Goal: Task Accomplishment & Management: Manage account settings

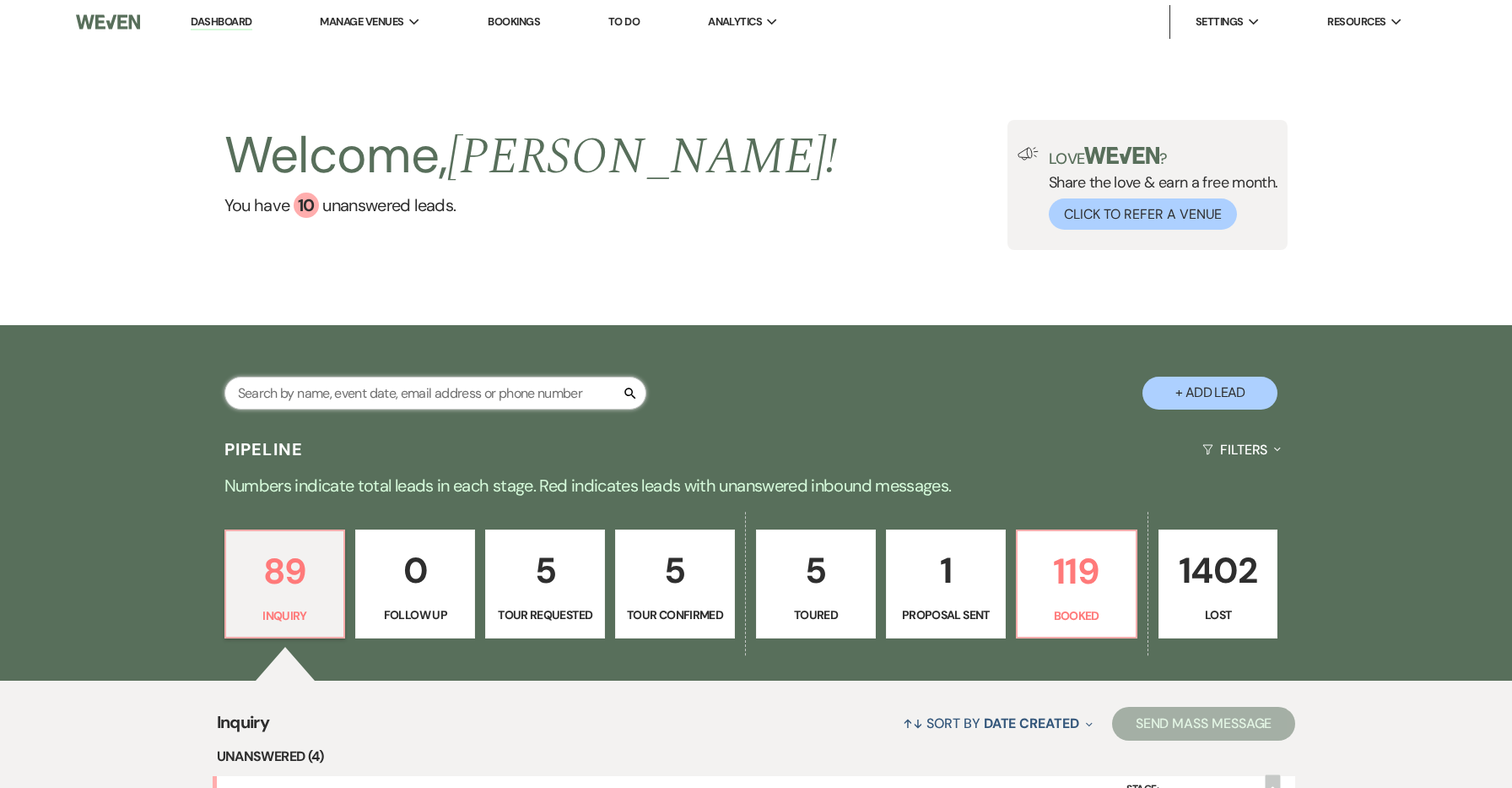
click at [578, 399] on input "text" at bounding box center [436, 393] width 422 height 33
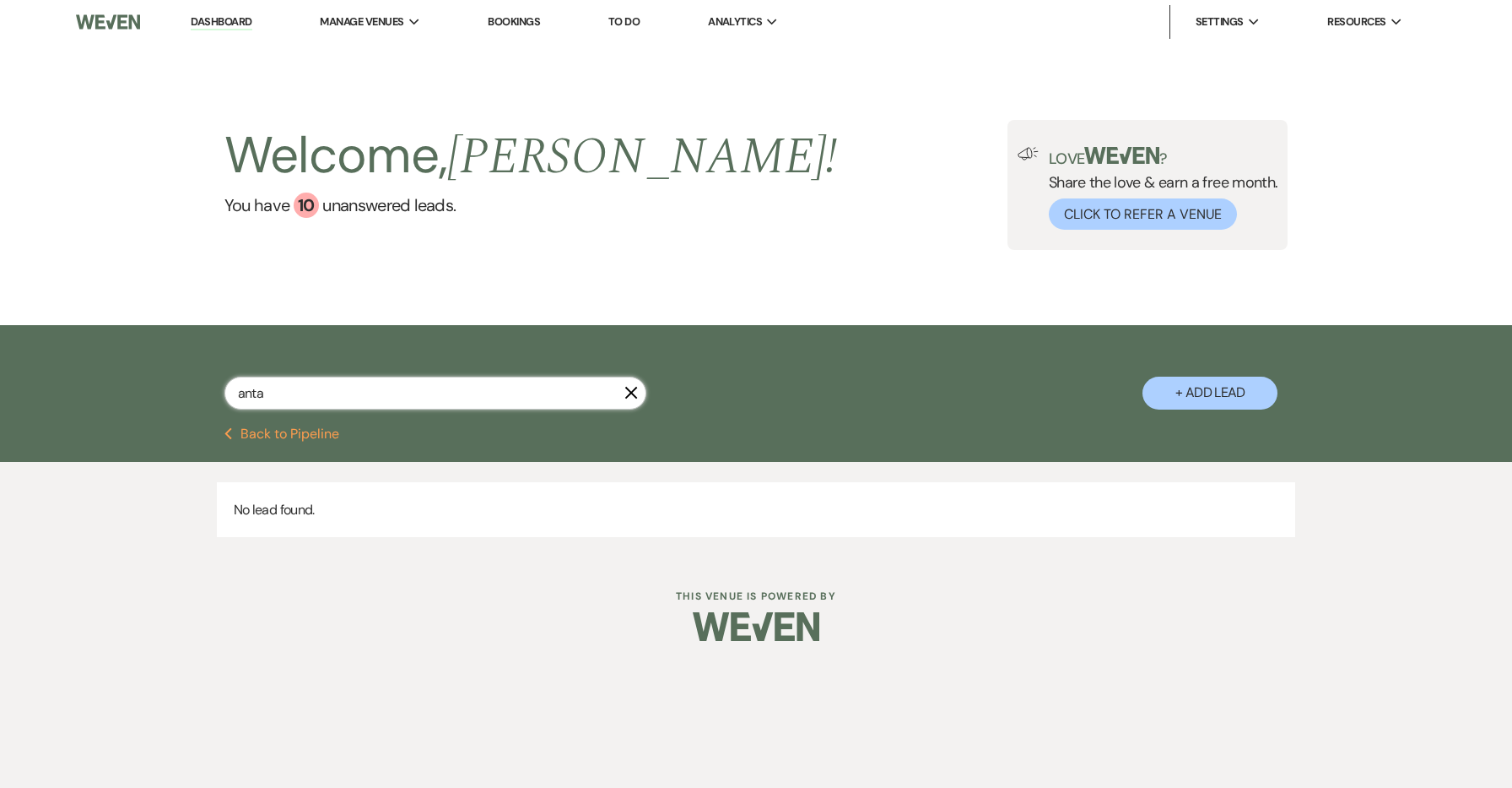
type input "ant"
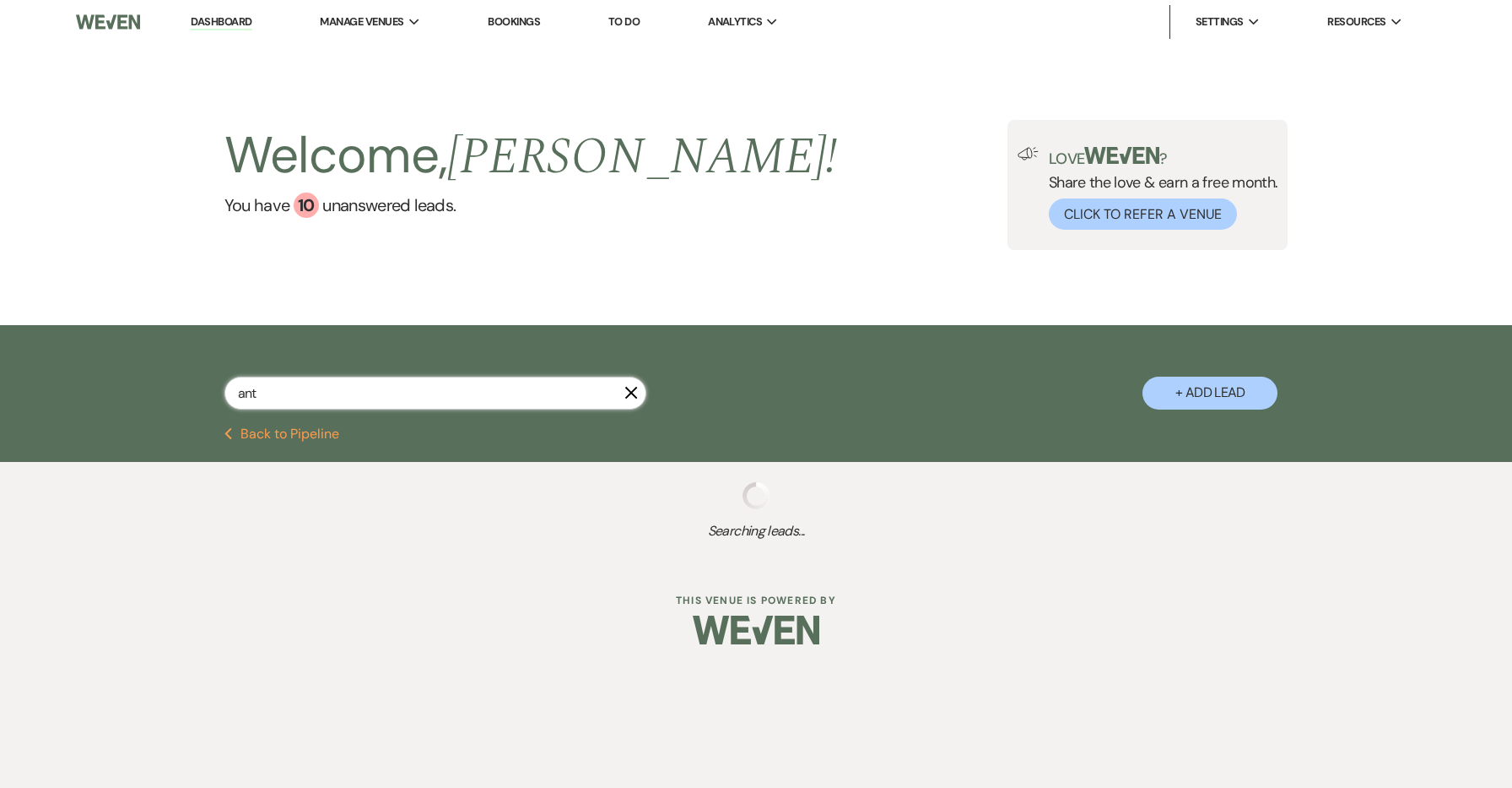
select select "4"
select select "8"
select select "5"
select select "8"
select select "9"
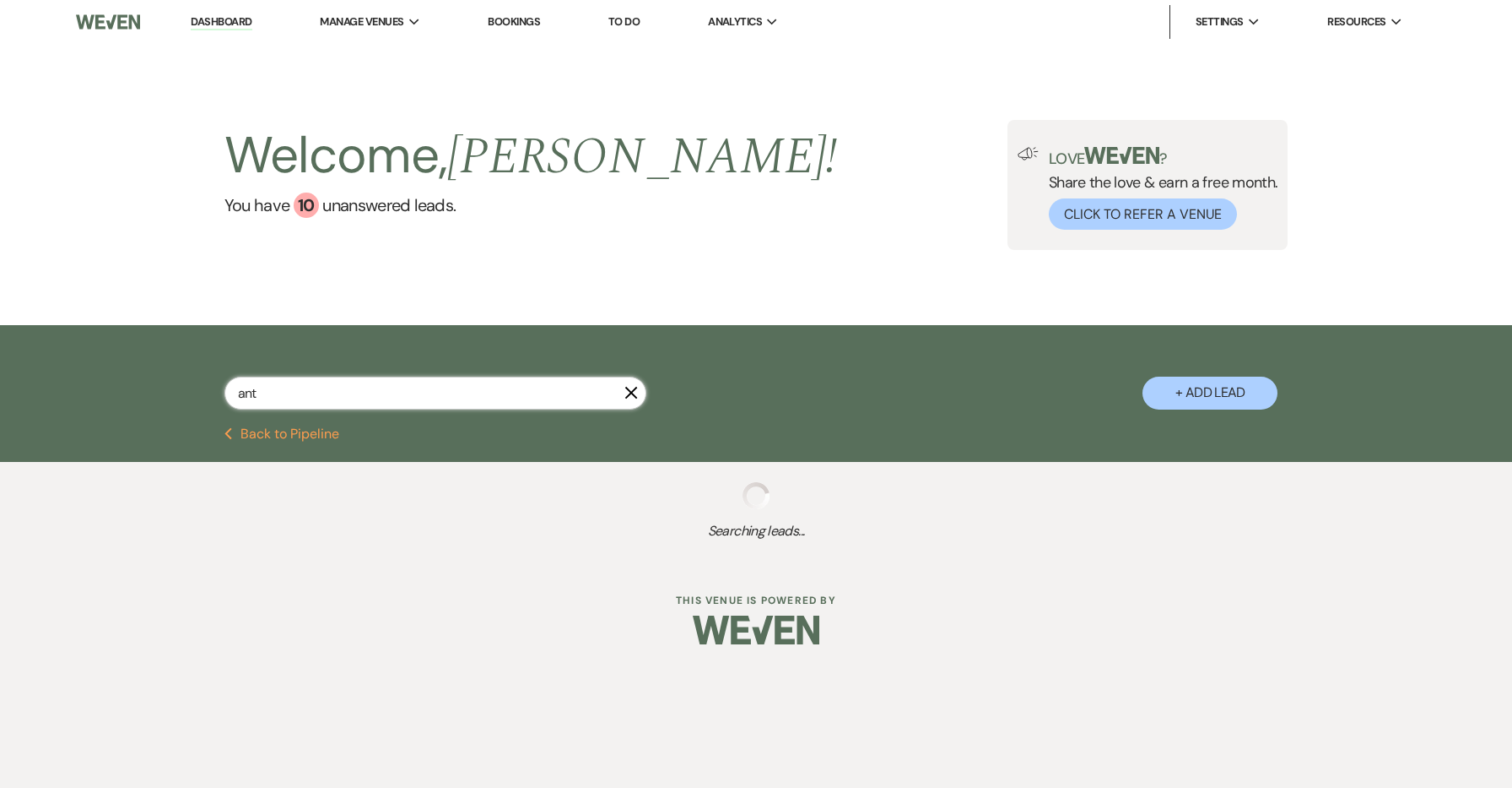
select select "5"
select select "8"
select select "5"
select select "8"
select select "1"
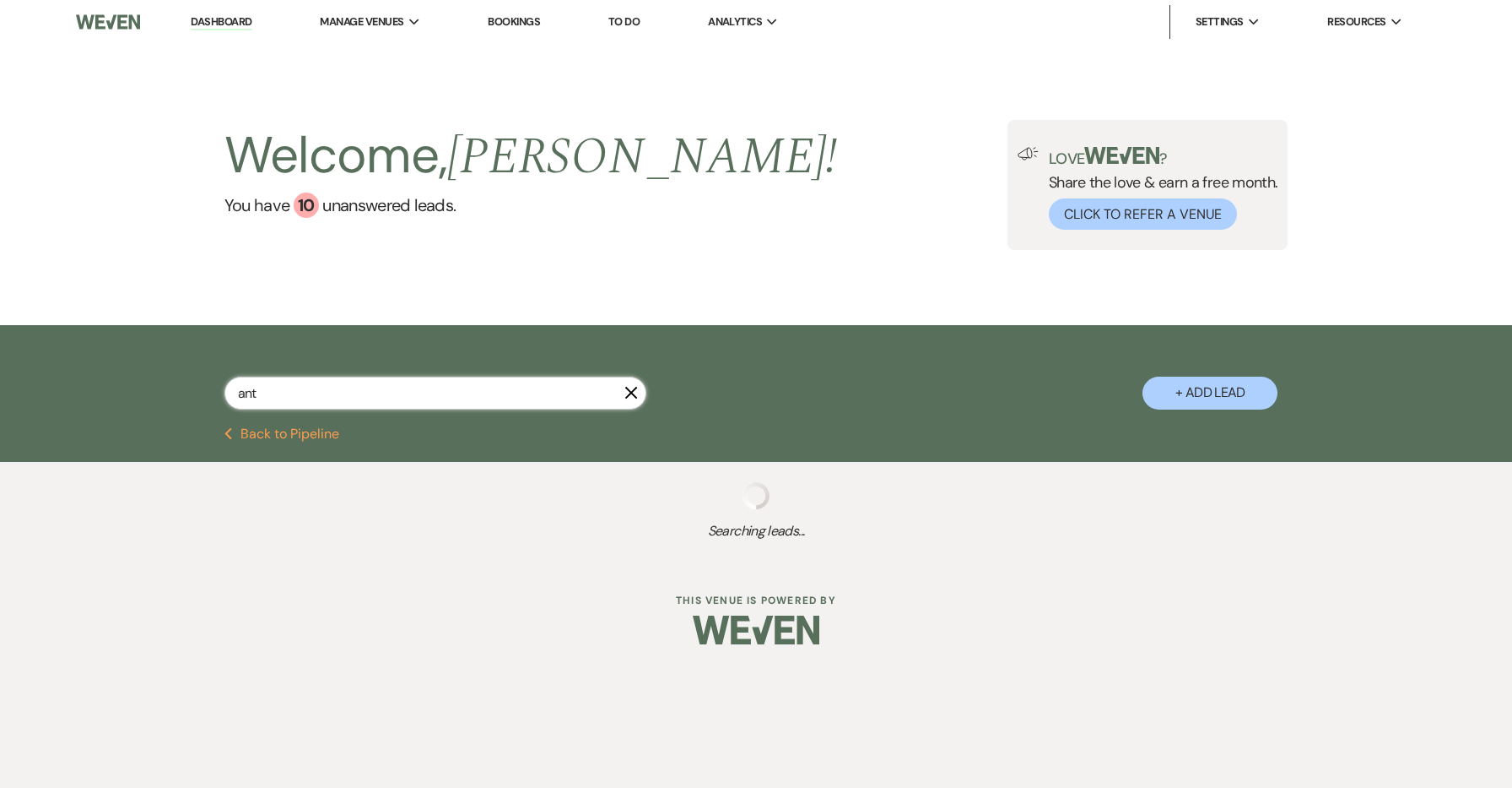
select select "8"
select select "5"
select select "8"
select select "5"
select select "8"
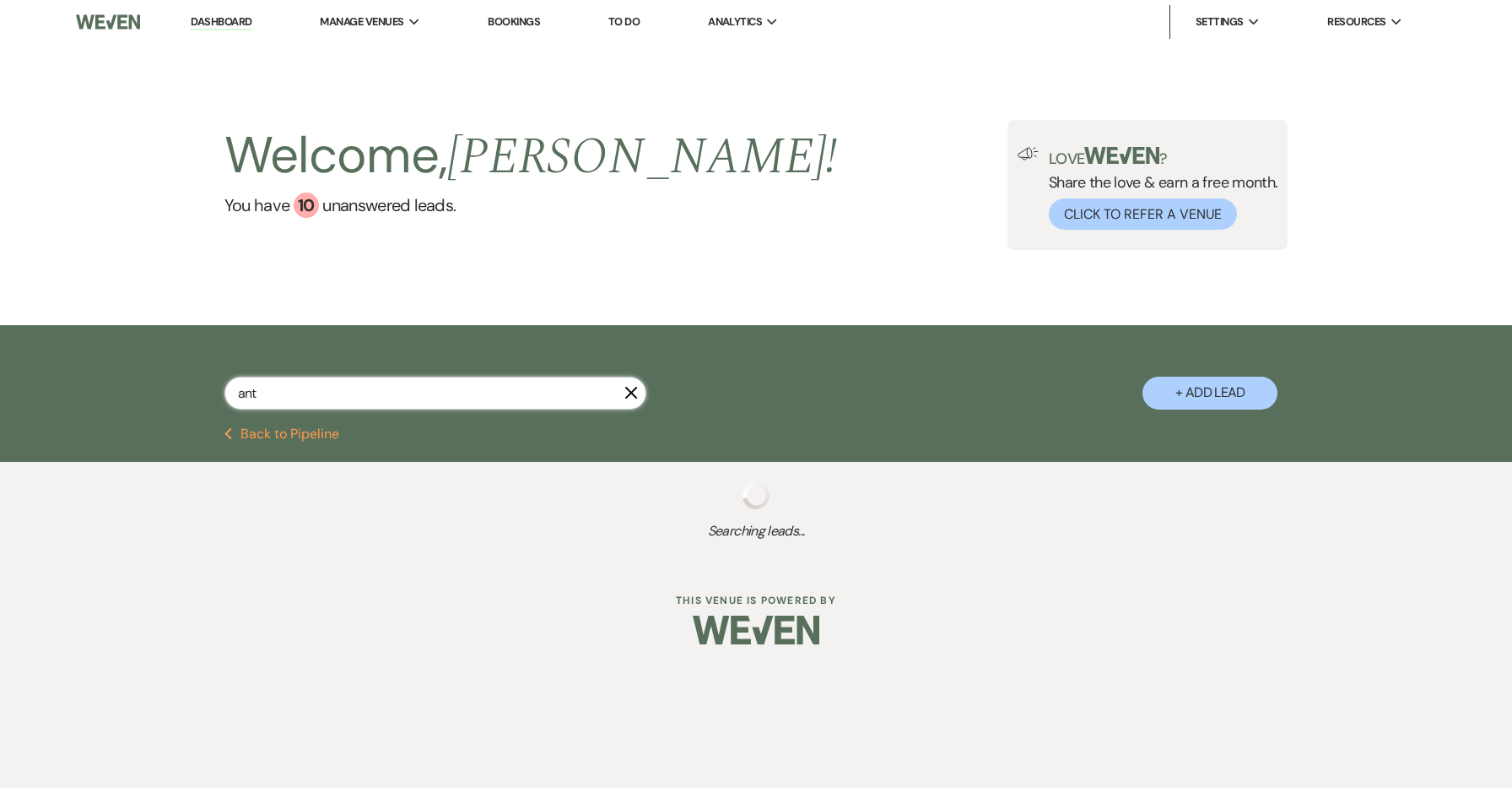
select select "1"
select select "8"
select select "5"
select select "8"
select select "5"
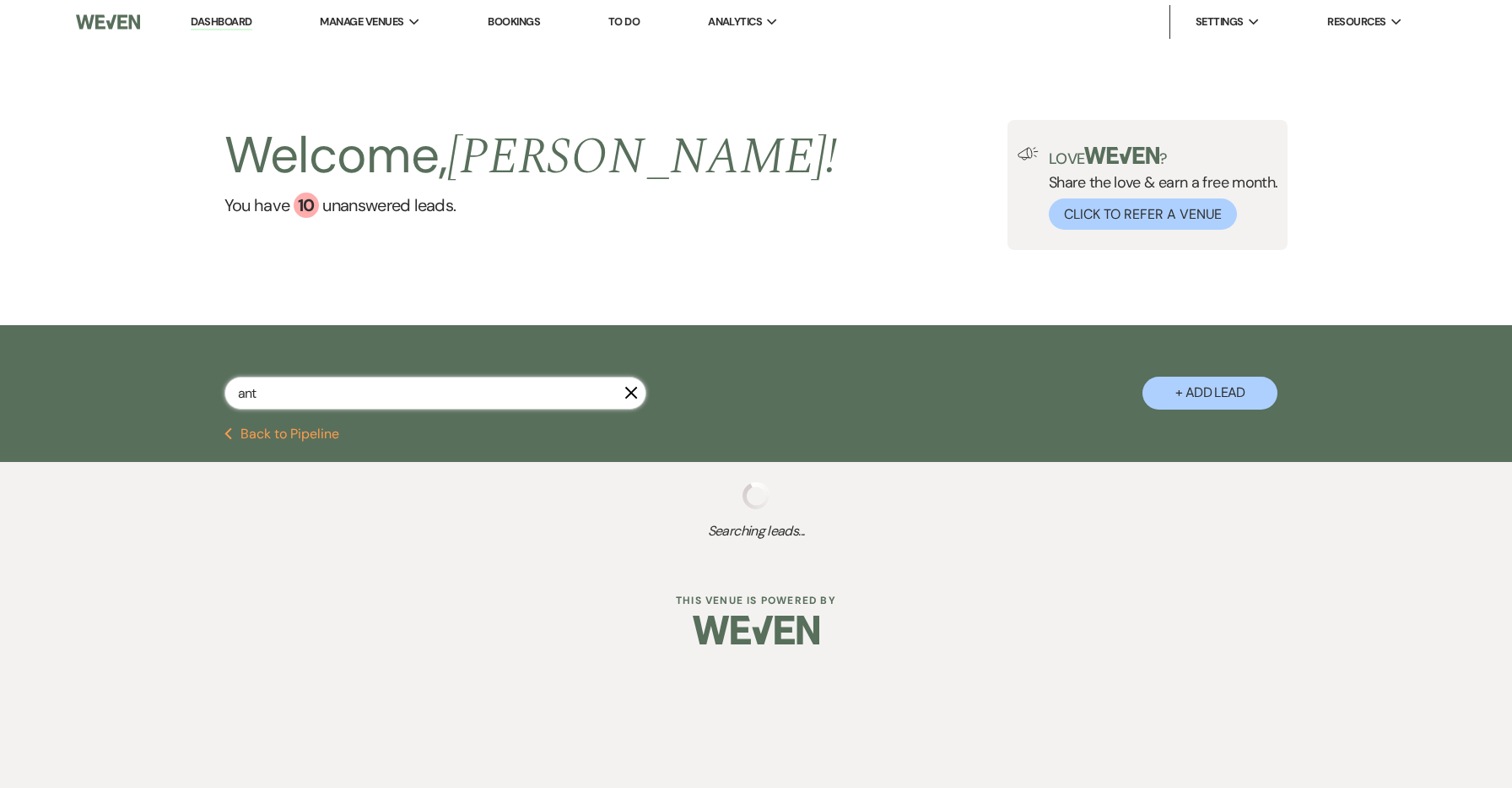
select select "8"
select select "5"
select select "8"
select select "7"
select select "8"
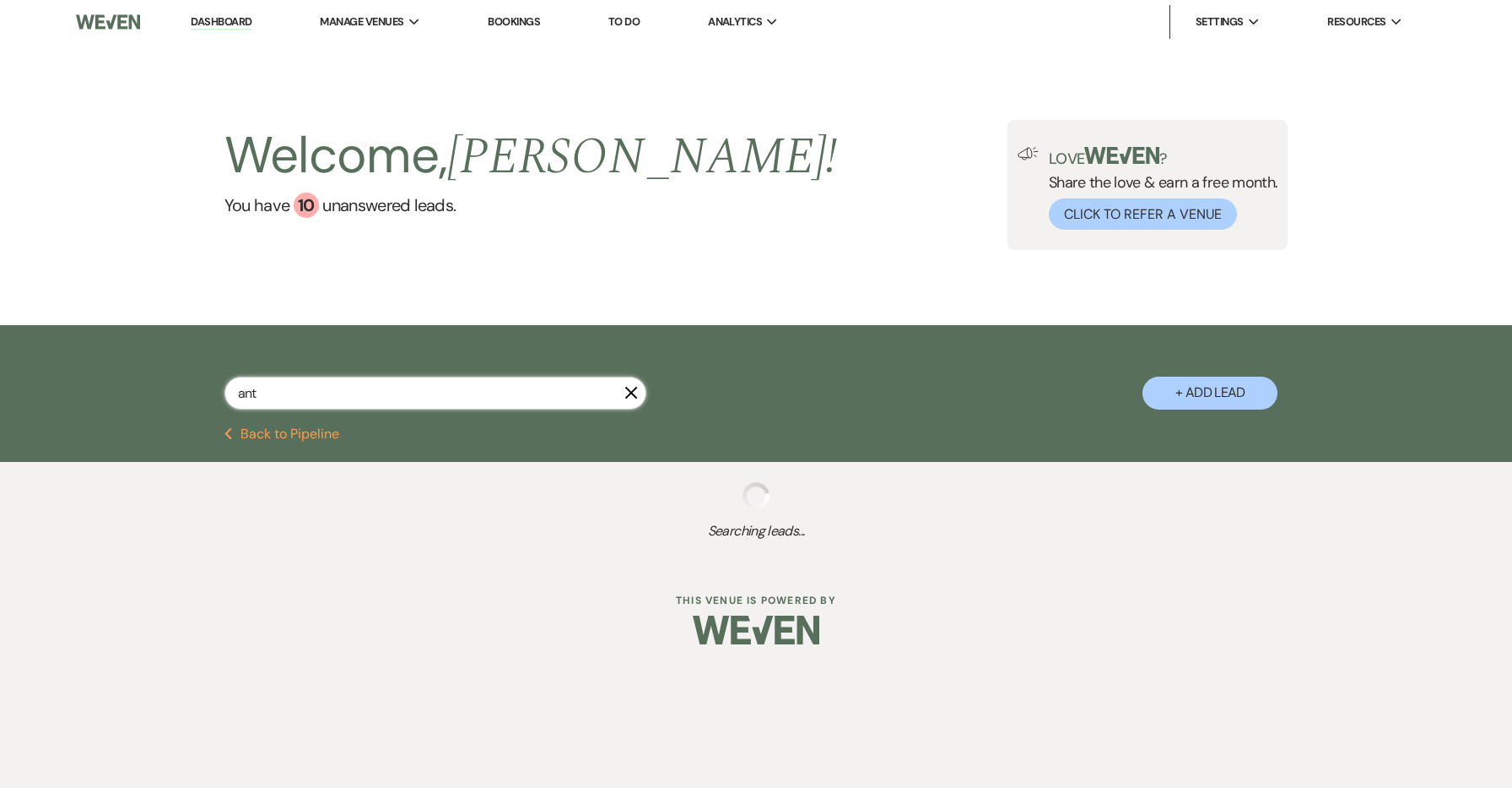
select select "5"
select select "8"
select select "5"
select select "8"
select select "5"
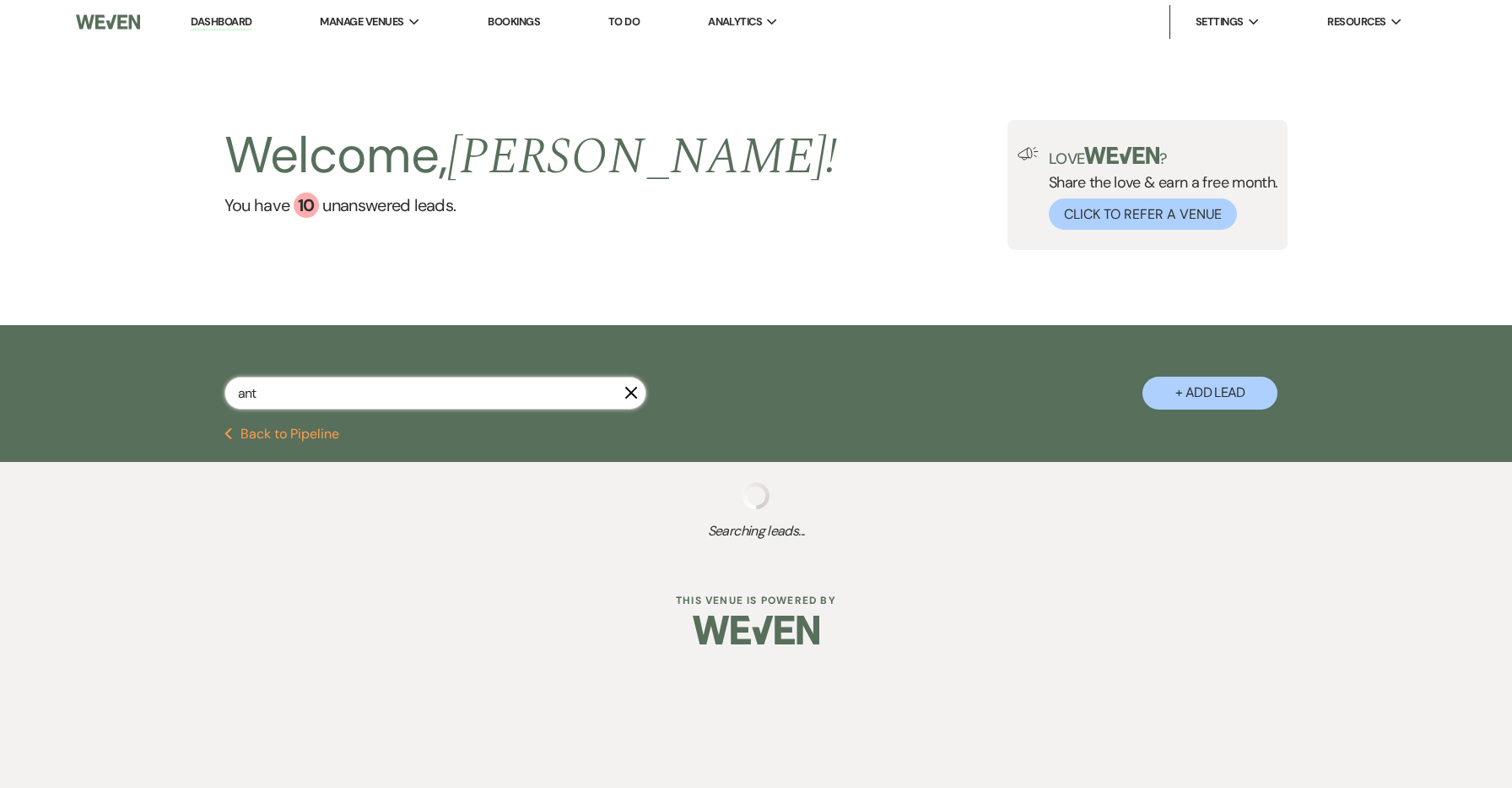
select select "8"
select select "5"
select select "8"
select select "5"
select select "8"
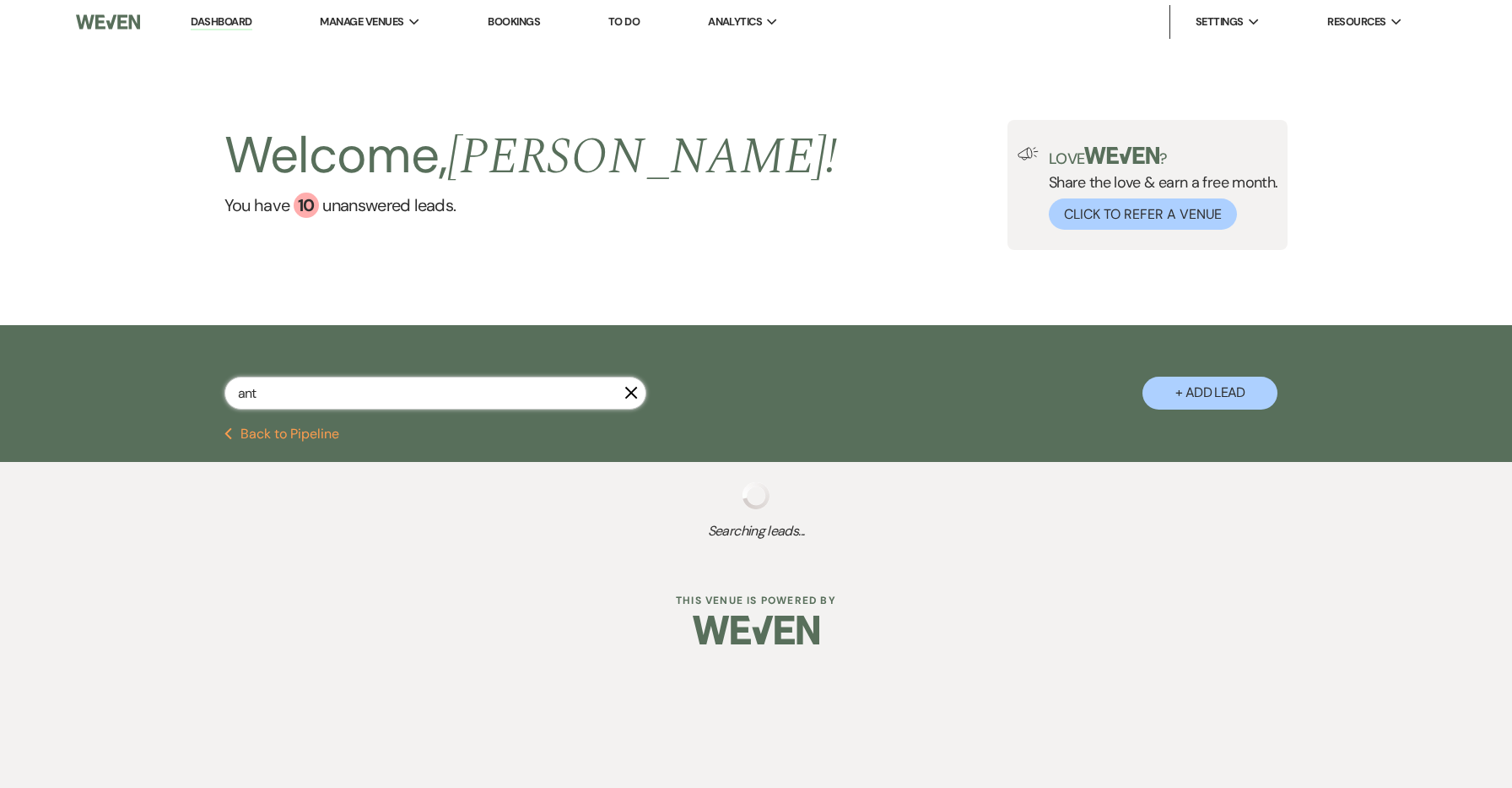
select select "5"
select select "8"
select select "5"
select select "8"
select select "5"
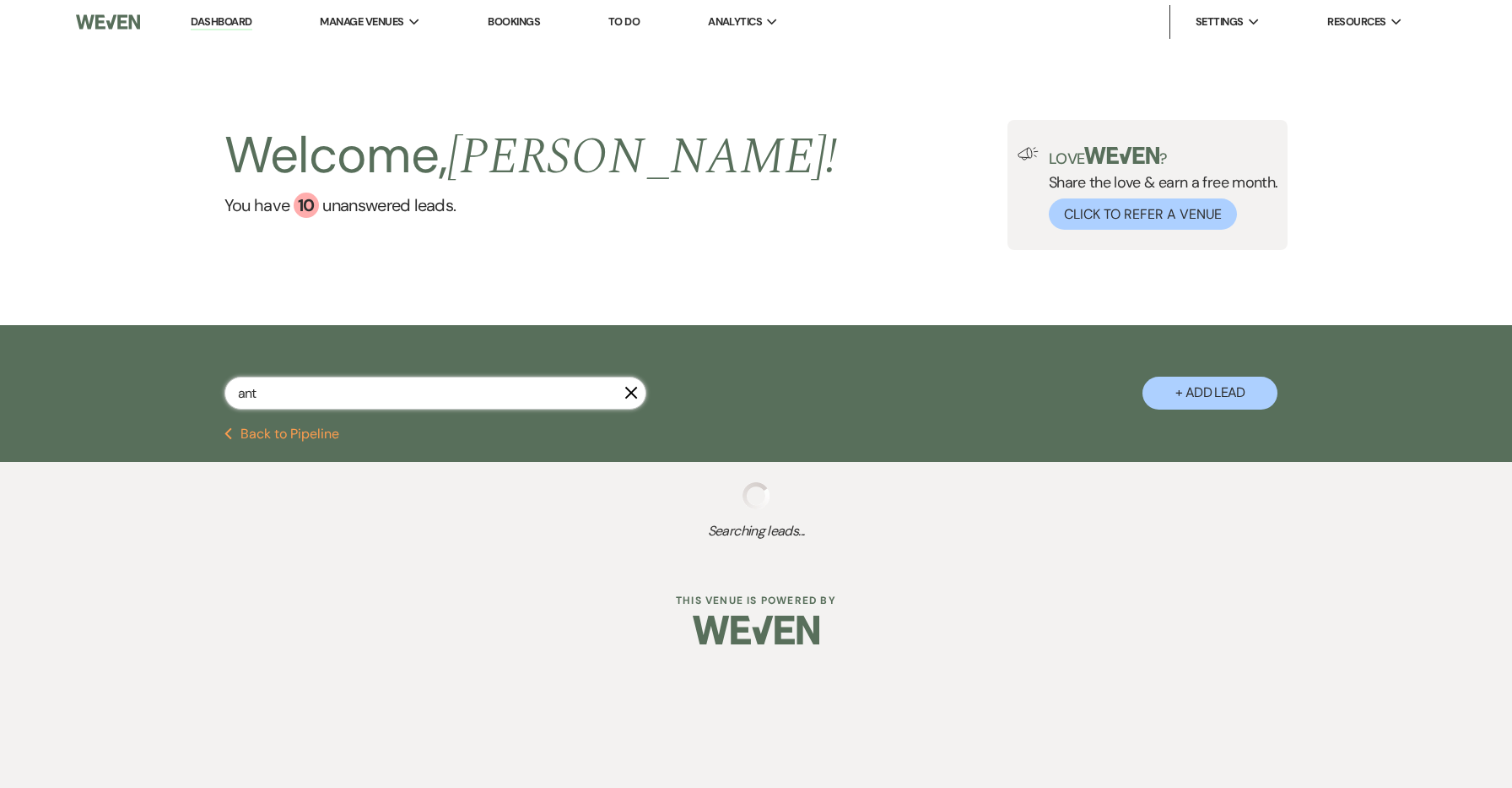
select select "8"
select select "5"
select select "8"
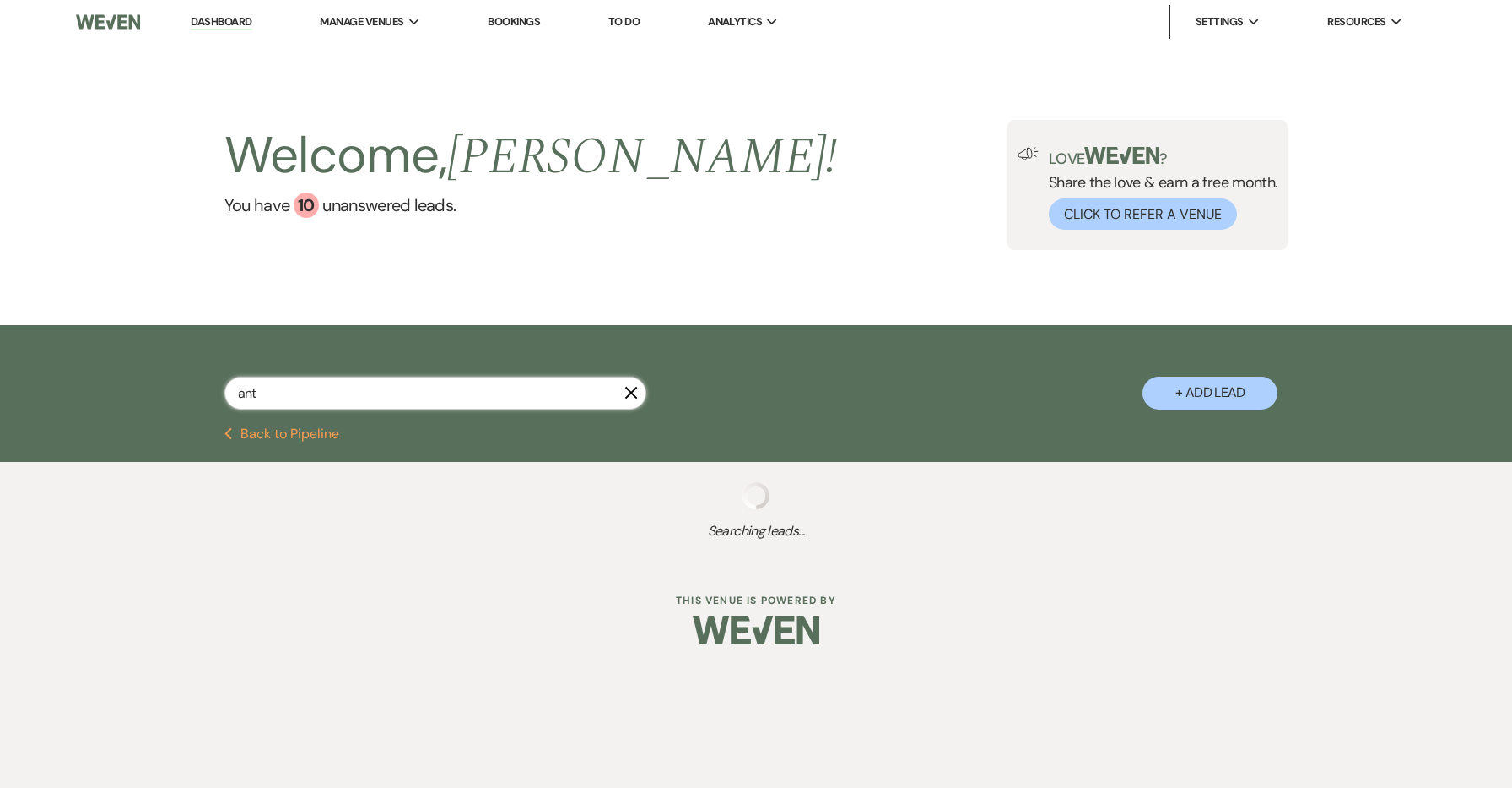
select select "5"
select select "8"
select select "3"
select select "8"
select select "5"
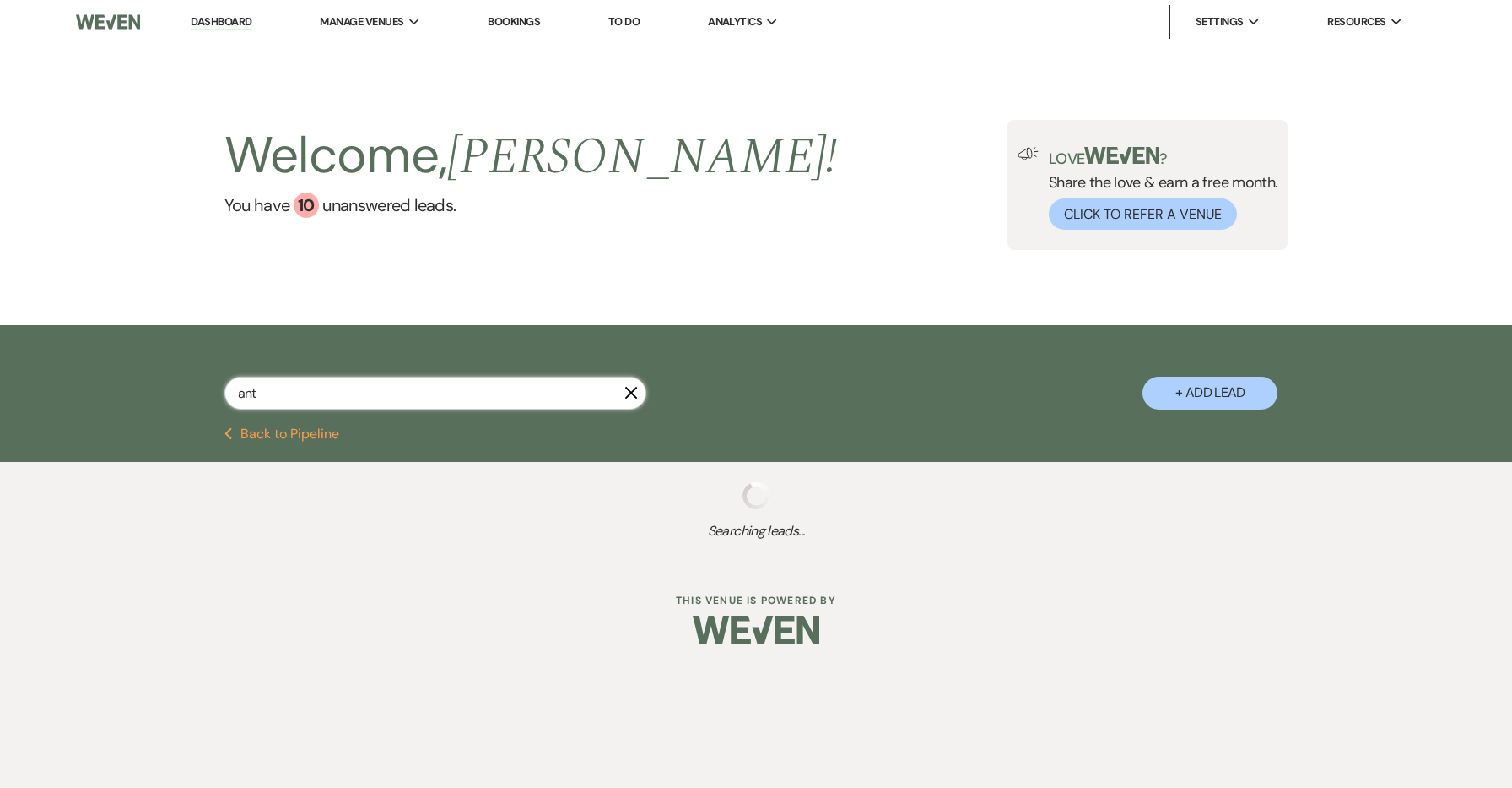
select select "8"
select select "6"
select select "8"
select select "6"
select select "8"
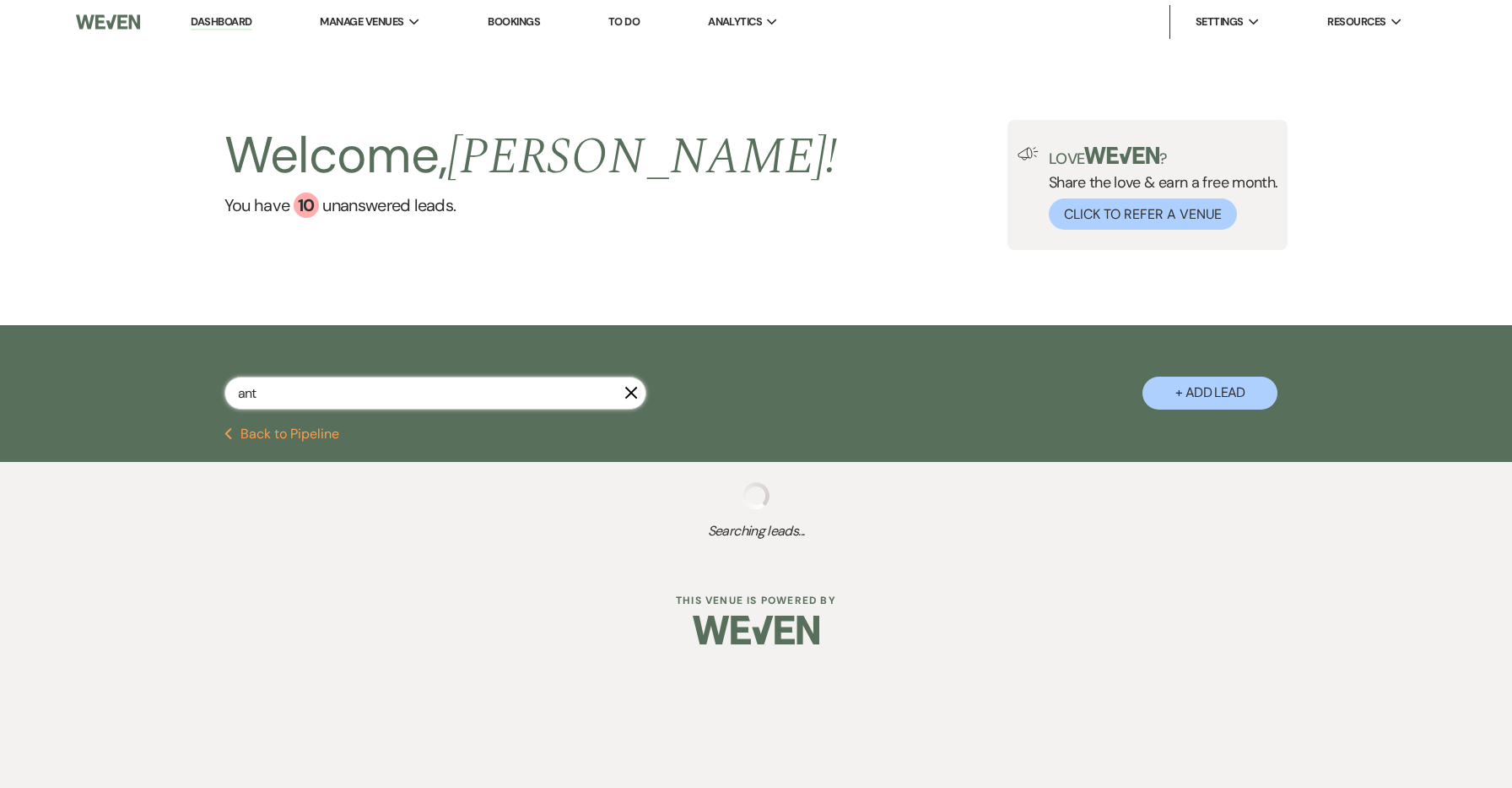
select select "6"
select select "8"
select select "5"
select select "8"
select select "3"
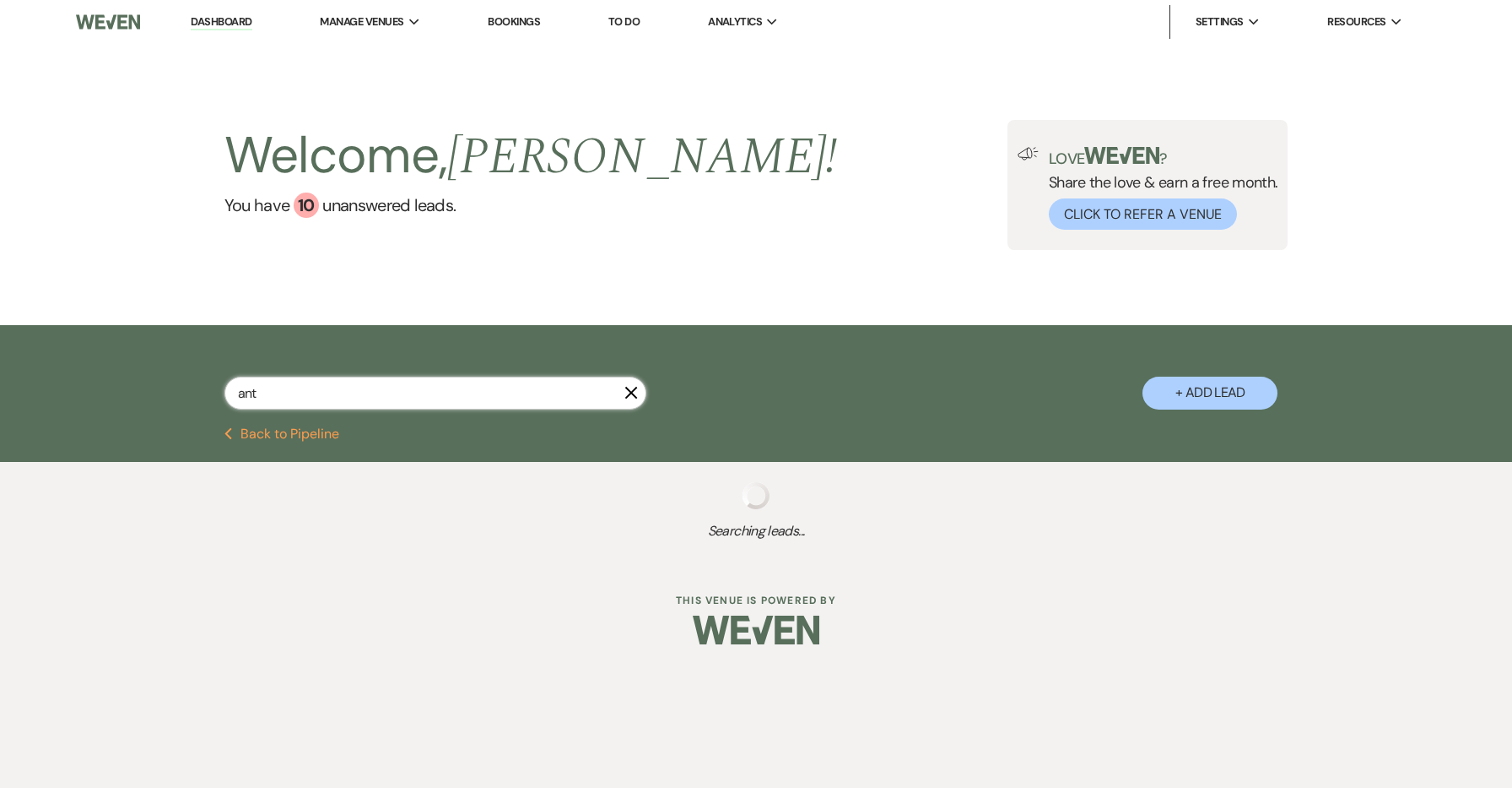
select select "8"
select select "5"
select select "8"
select select "6"
select select "8"
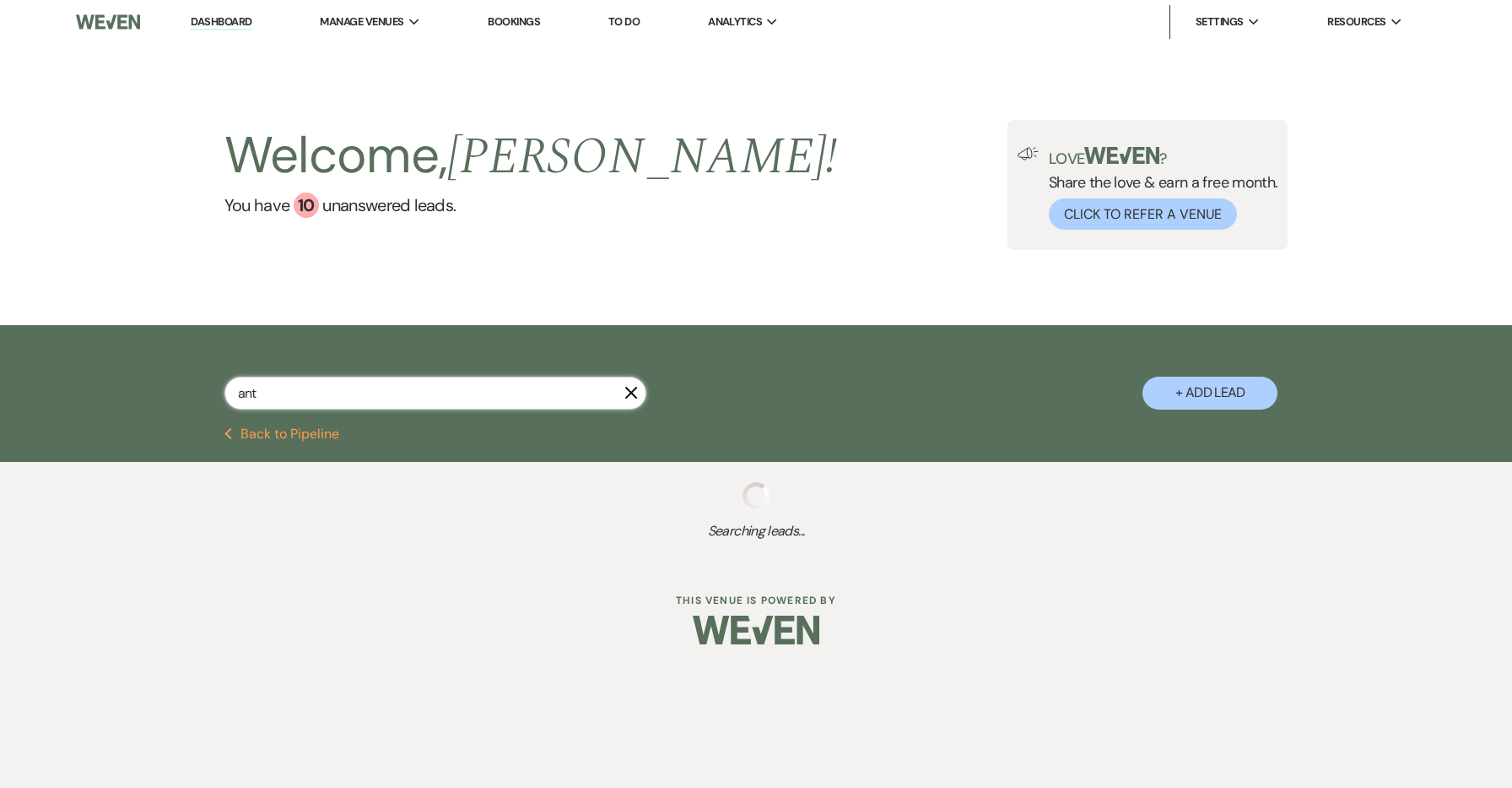
select select "8"
select select "5"
select select "8"
select select "5"
select select "8"
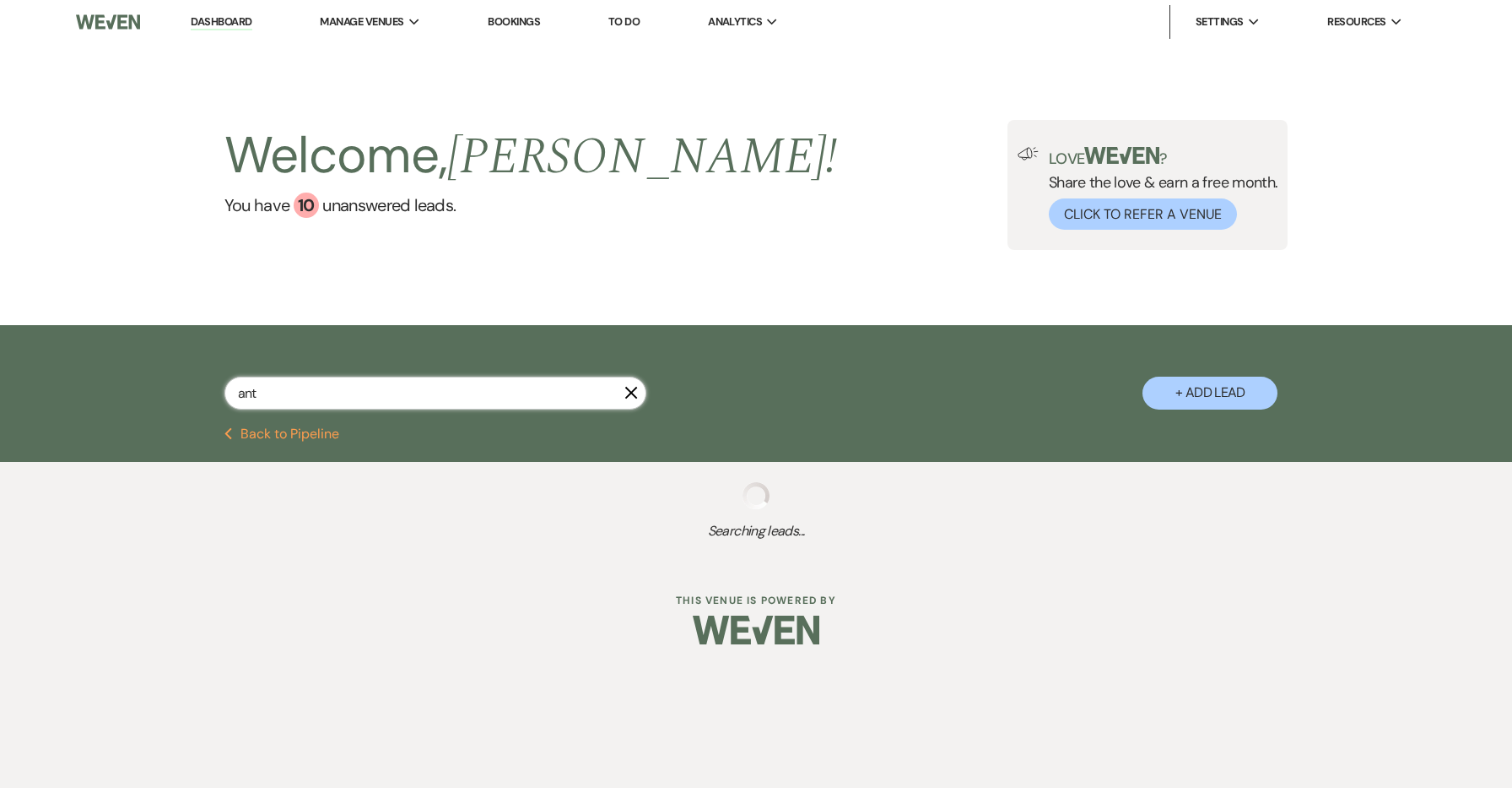
select select "8"
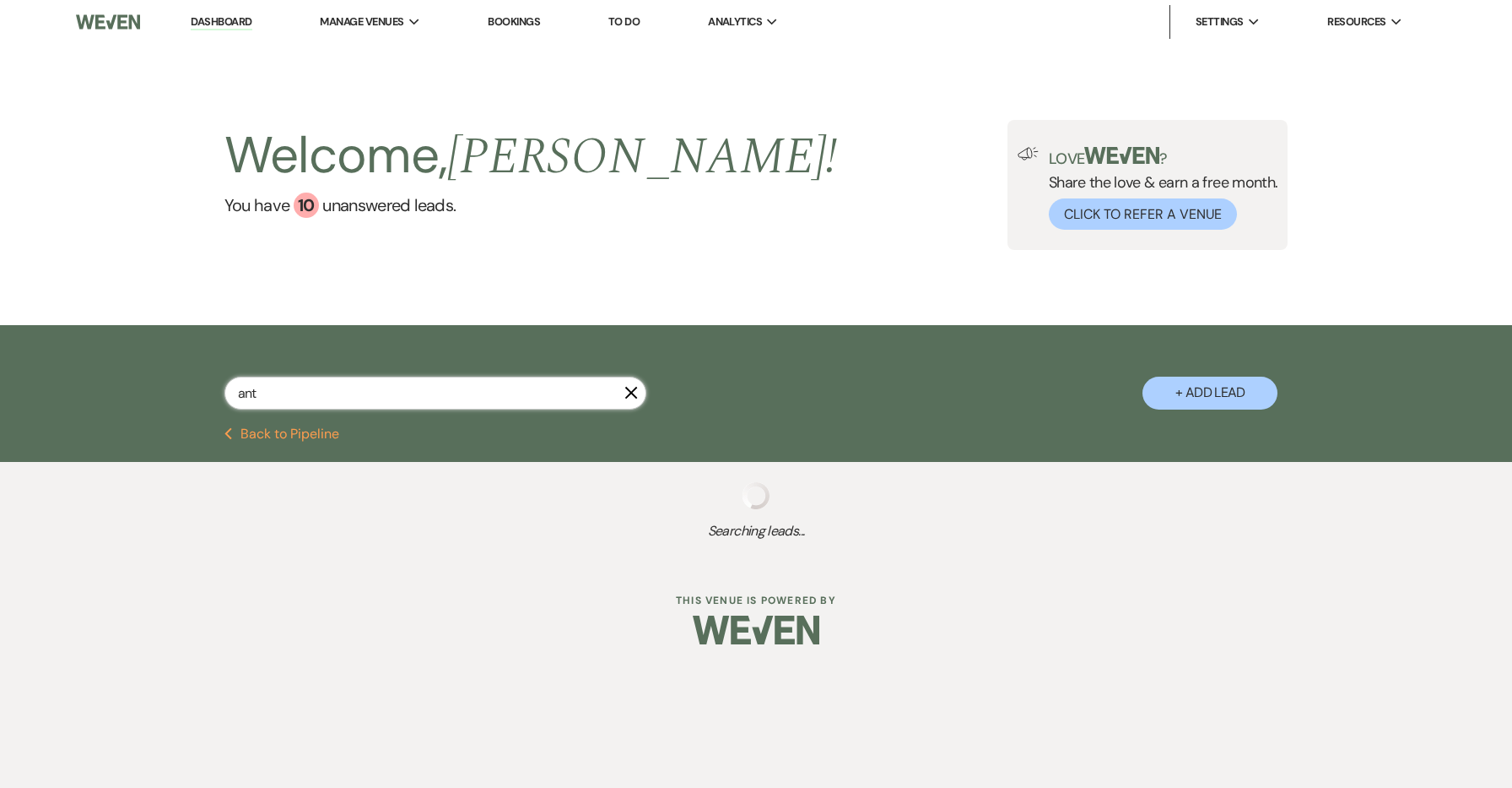
select select "8"
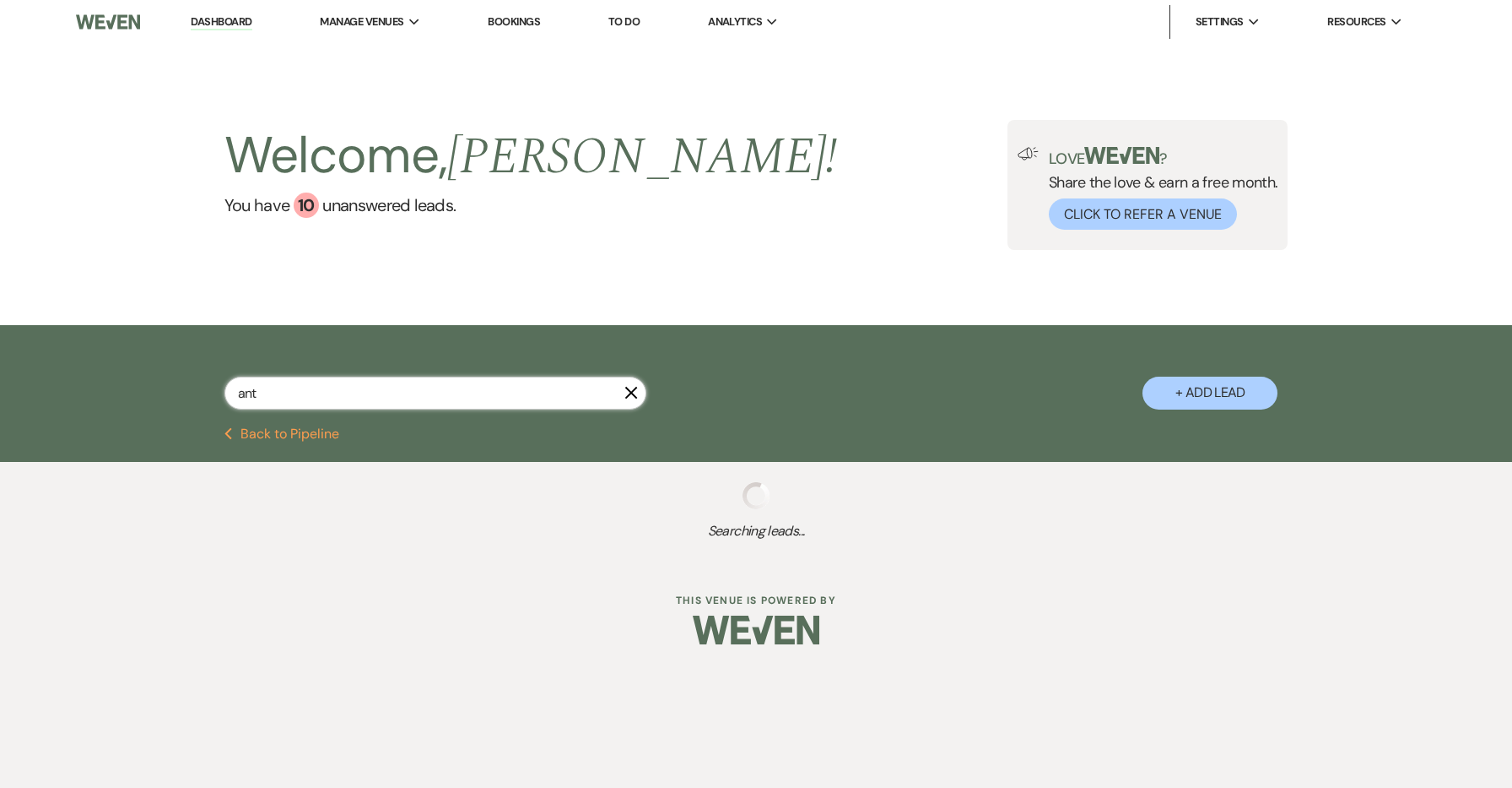
select select "8"
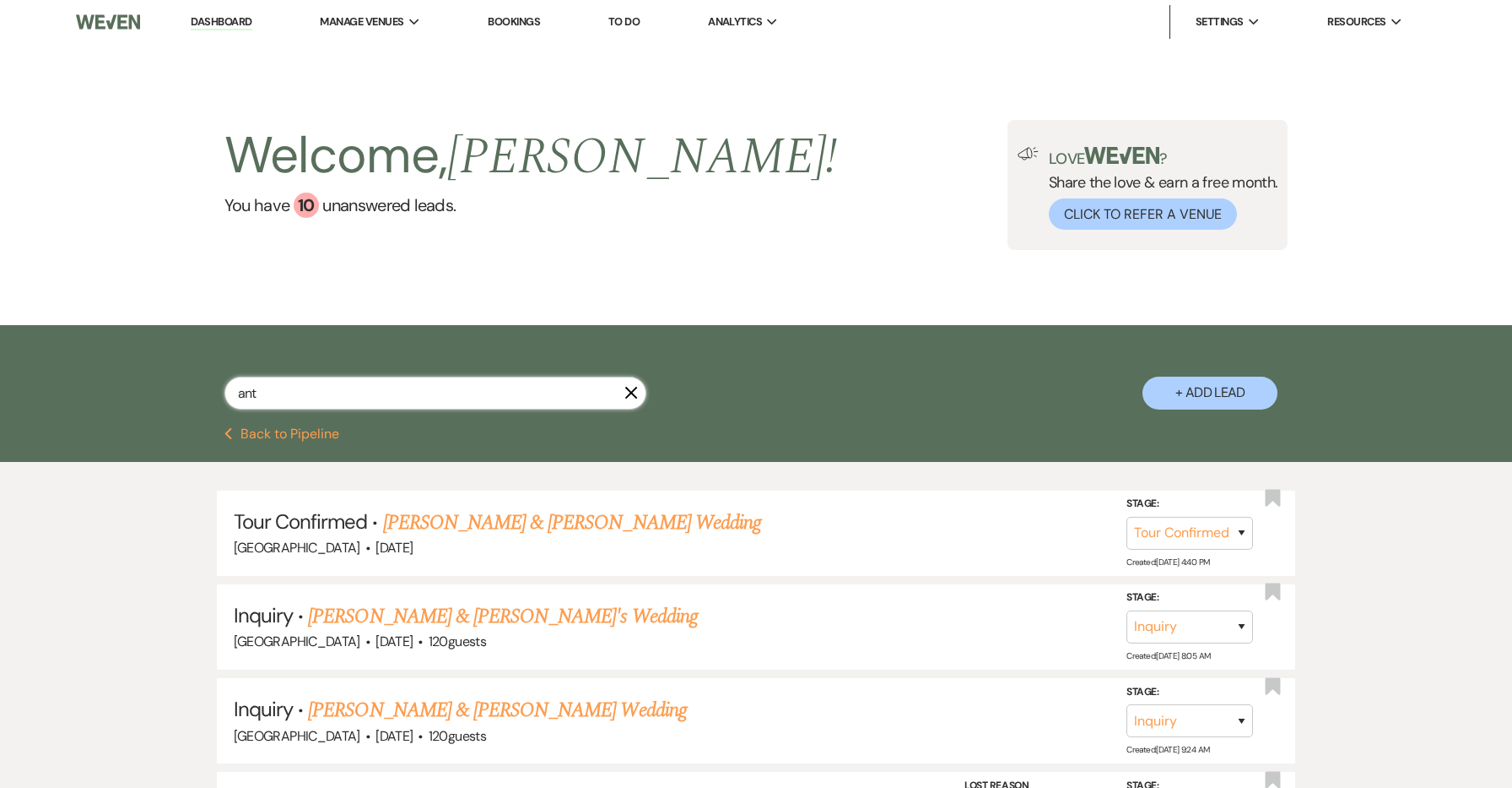
click at [515, 392] on input "ant" at bounding box center [436, 393] width 422 height 33
type input "[PERSON_NAME]"
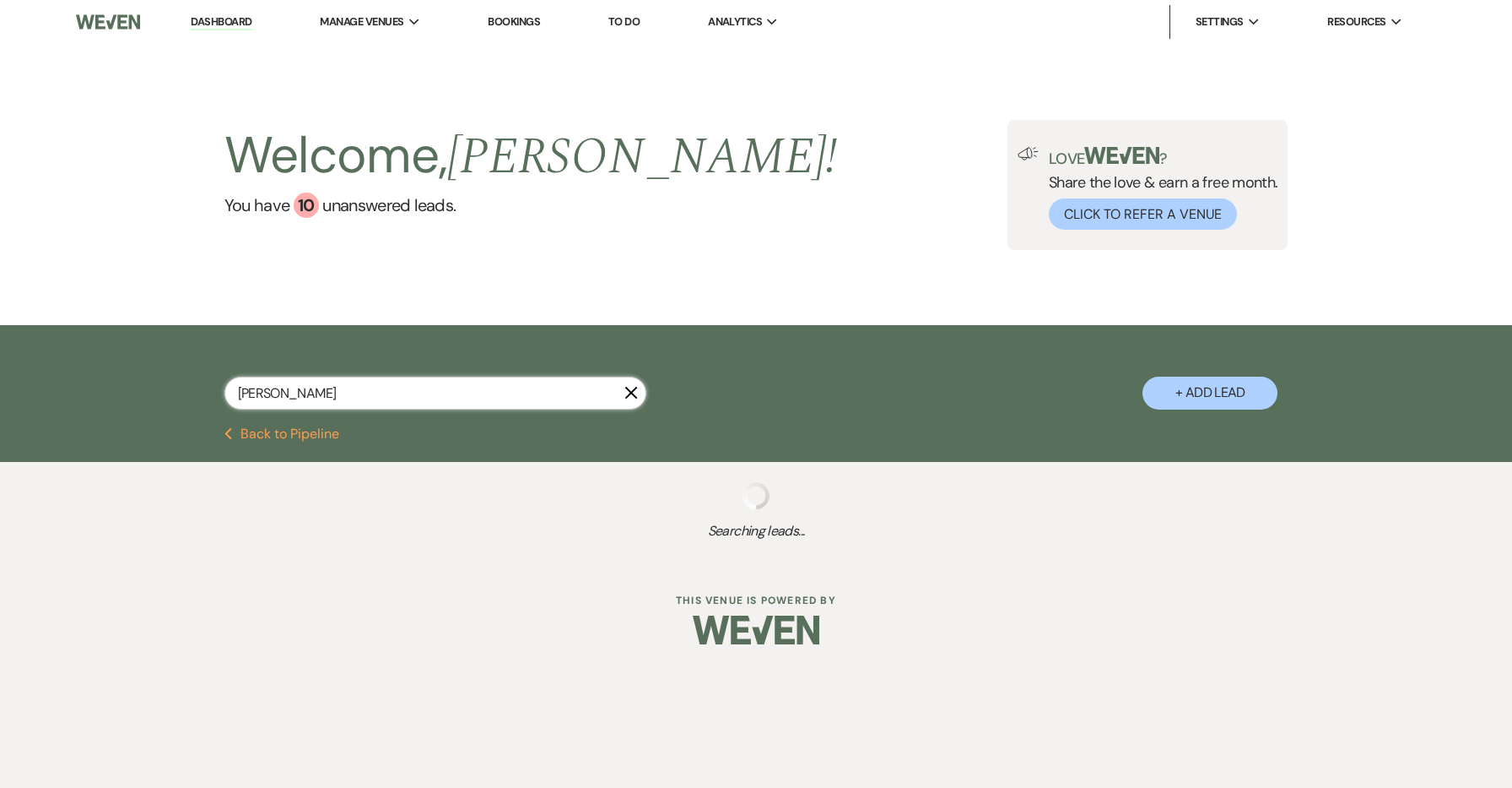
select select "8"
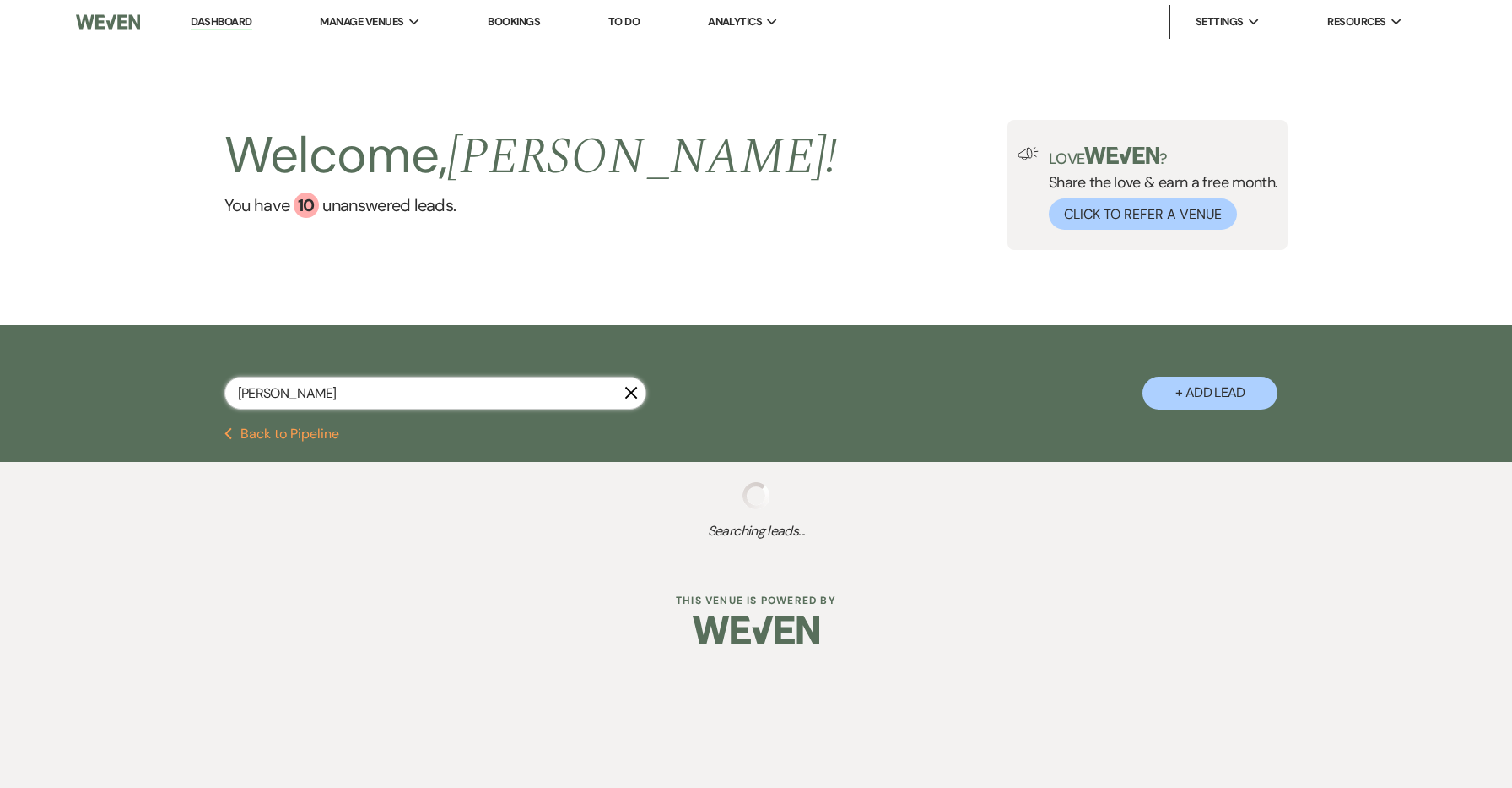
select select "5"
select select "8"
select select "6"
select select "8"
select select "6"
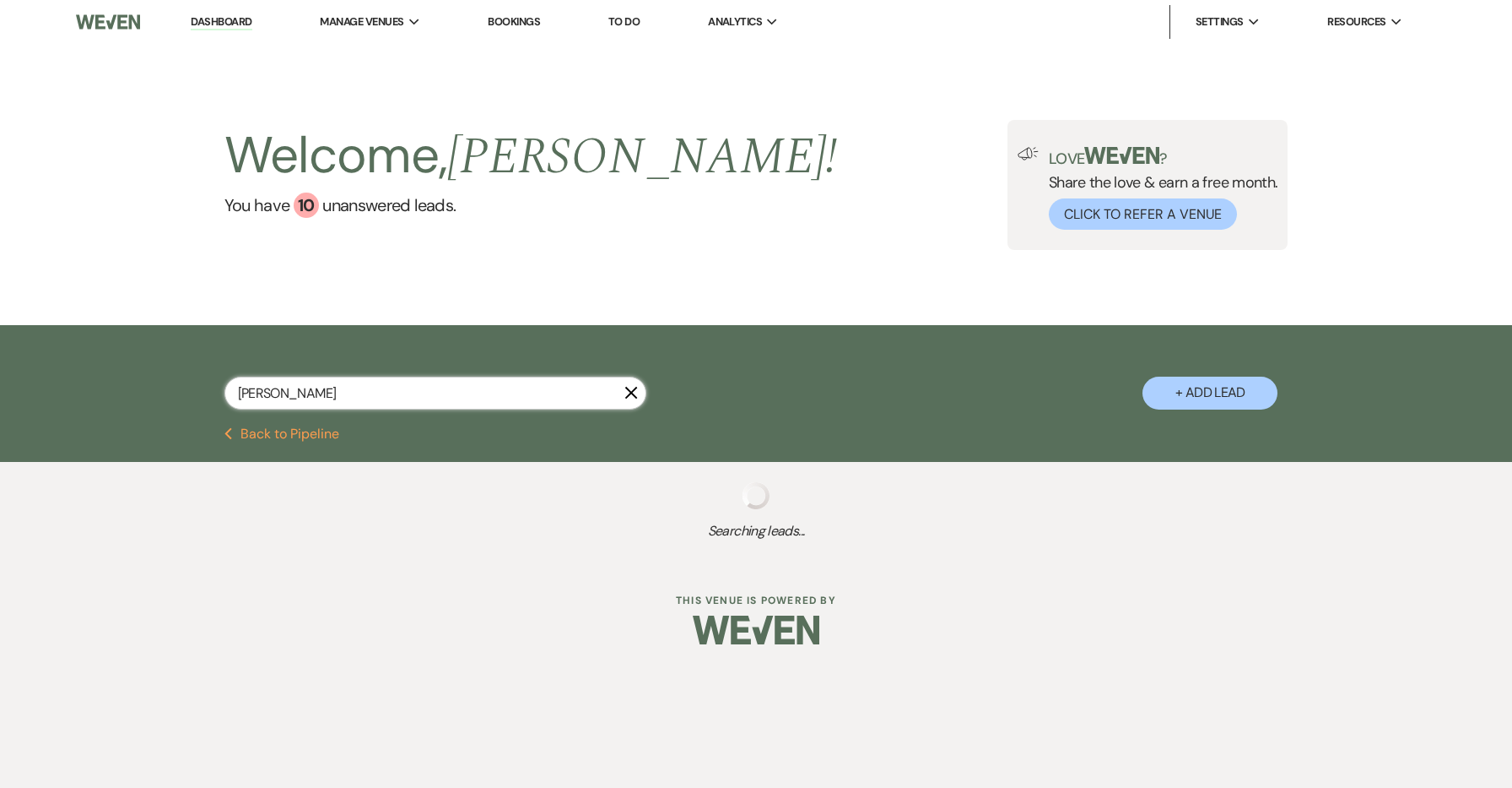
select select "8"
select select "5"
select select "8"
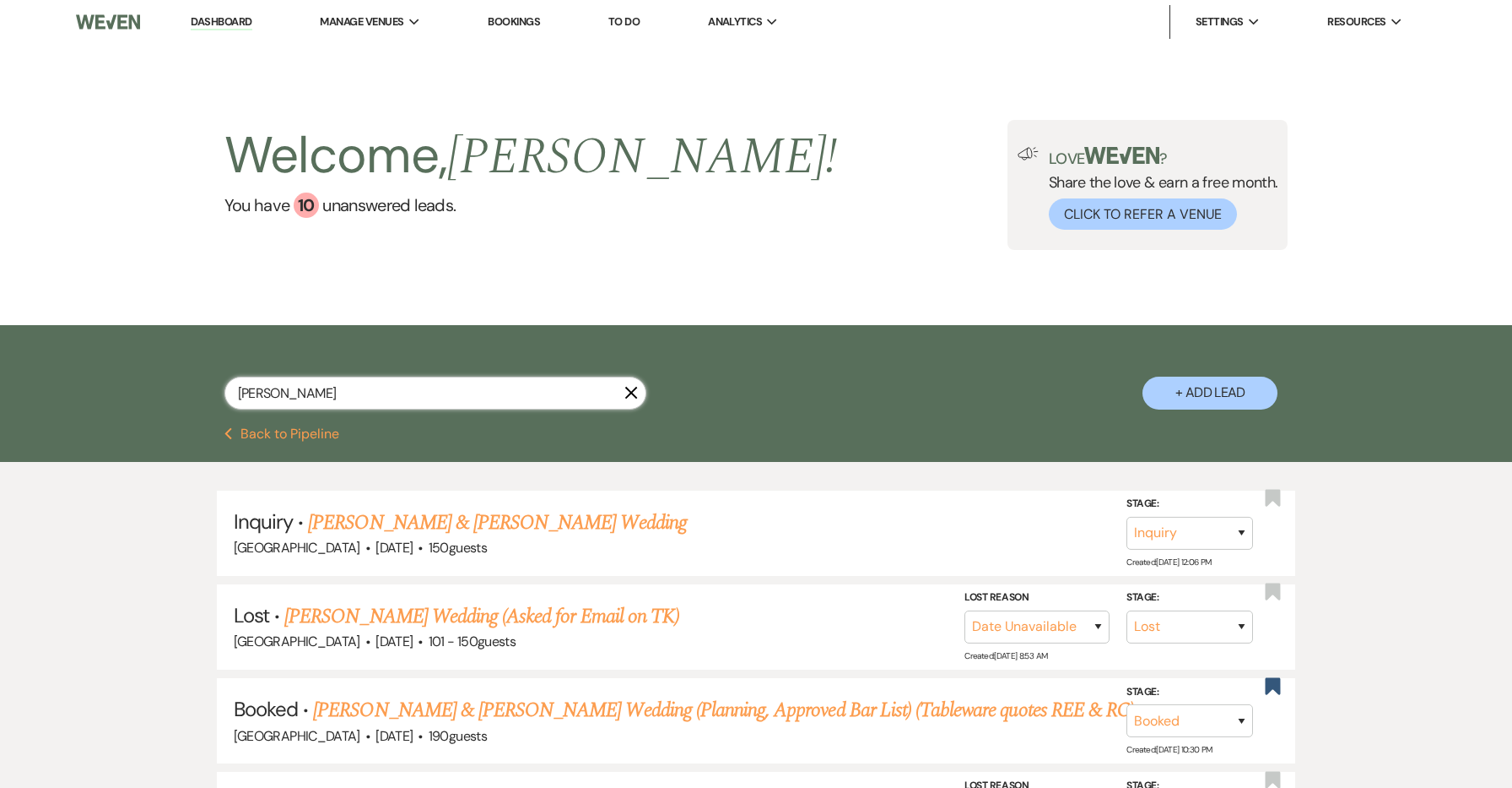
type input "[PERSON_NAME]"
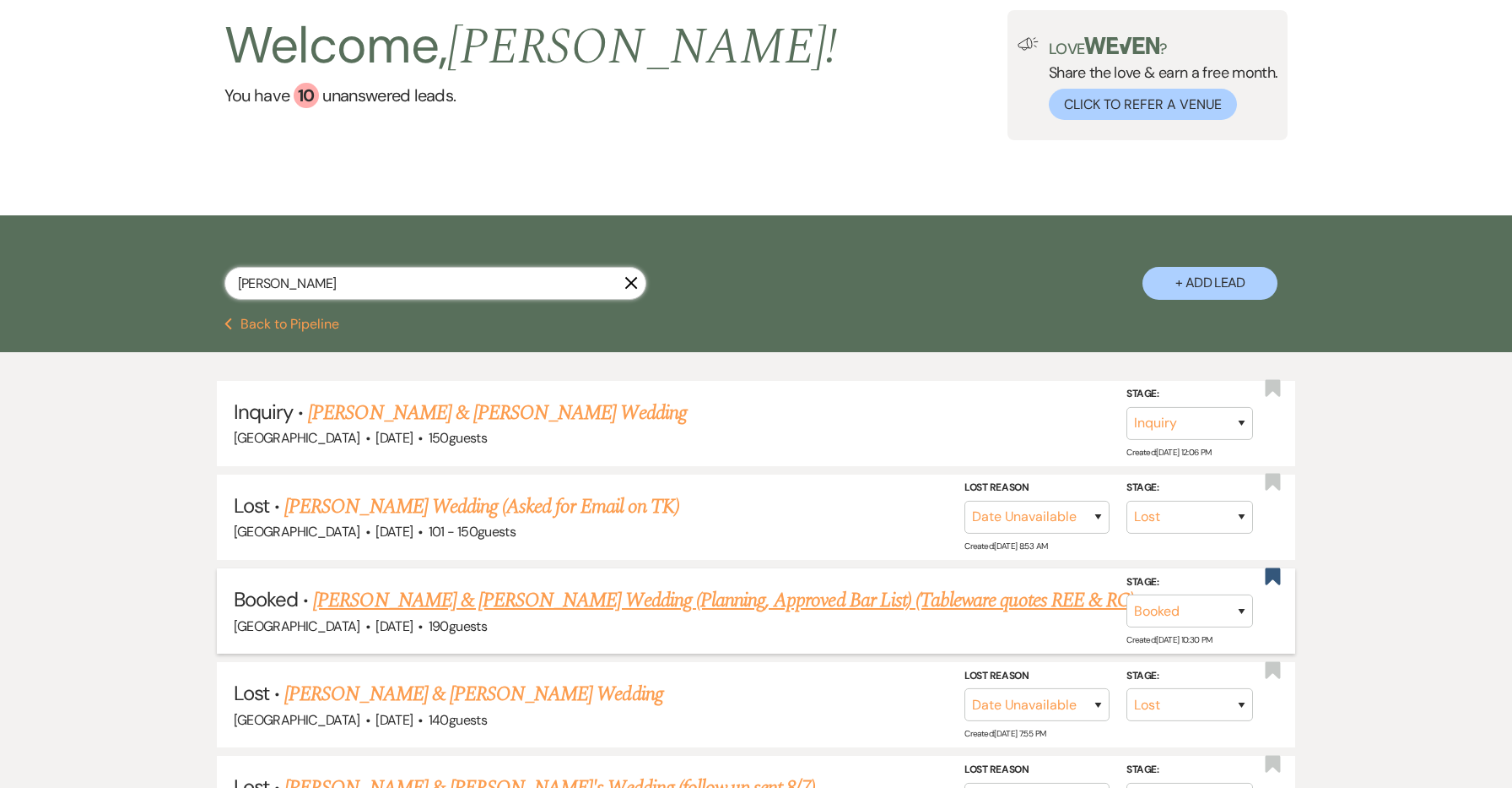
scroll to position [406, 0]
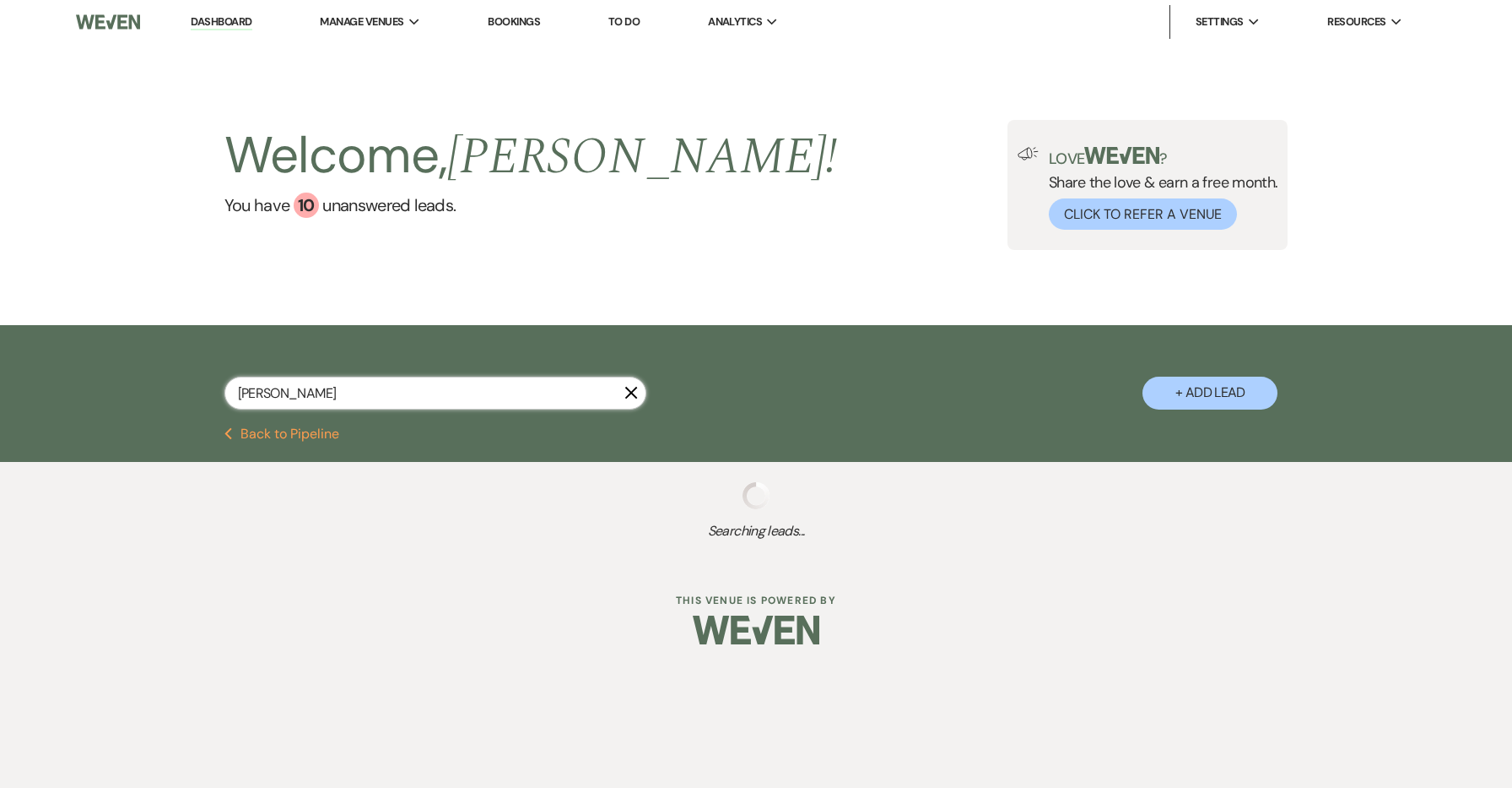
select select "8"
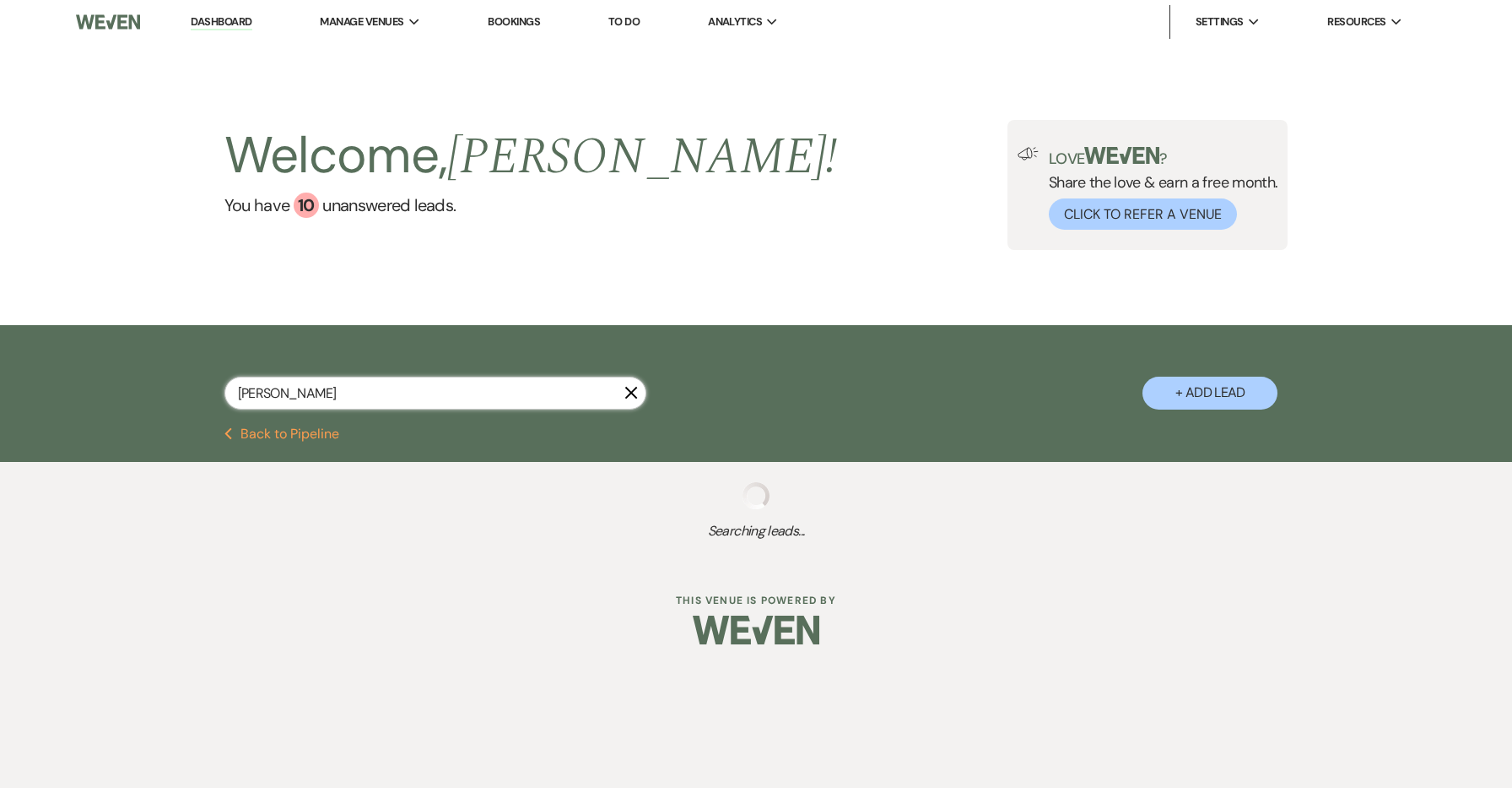
select select "5"
select select "8"
select select "6"
select select "8"
select select "6"
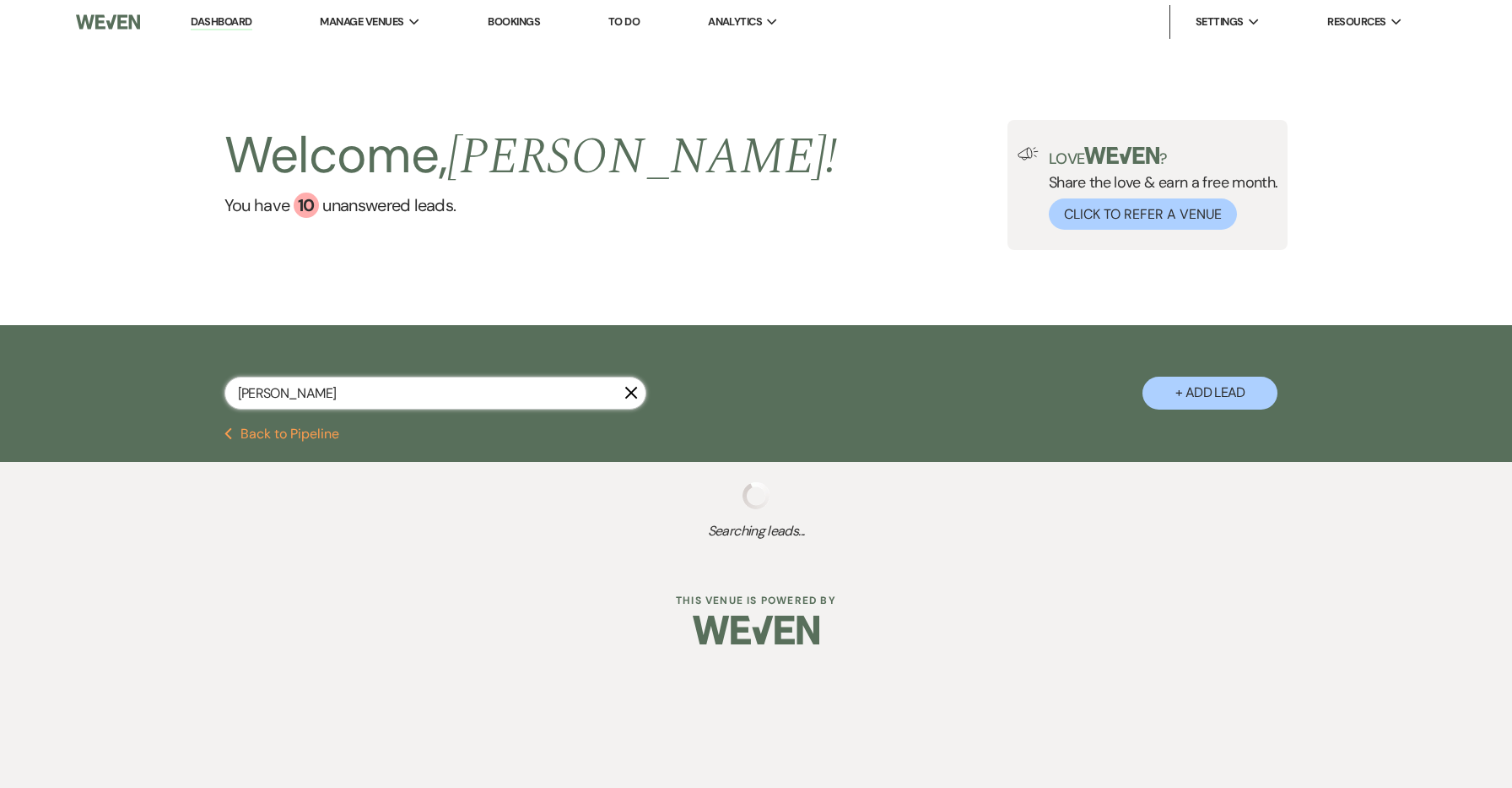
select select "8"
select select "5"
select select "8"
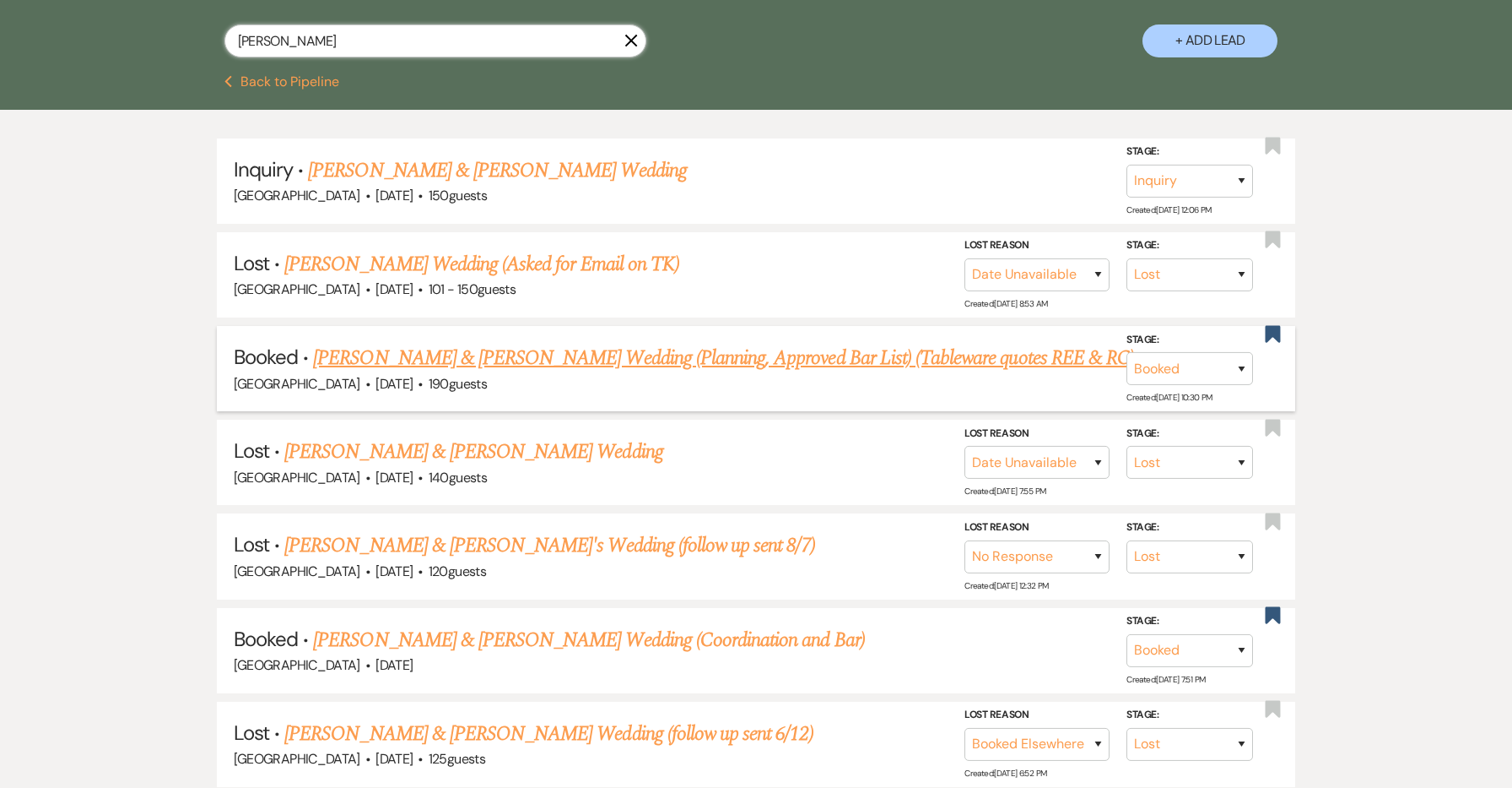
scroll to position [361, 0]
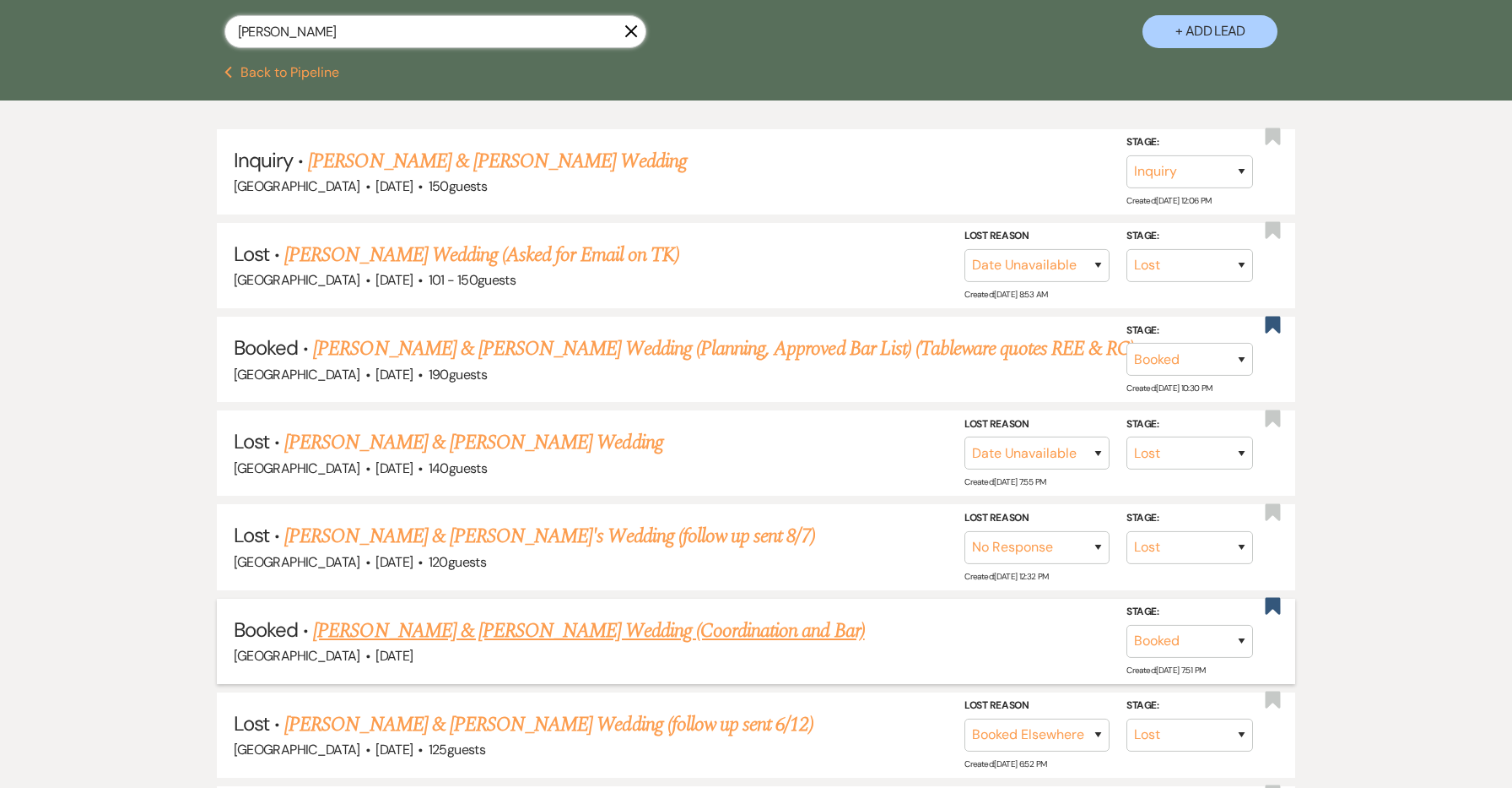
type input "[PERSON_NAME]"
click at [507, 617] on link "[PERSON_NAME] & [PERSON_NAME] Wedding (Coordination and Bar)" at bounding box center [588, 630] width 551 height 31
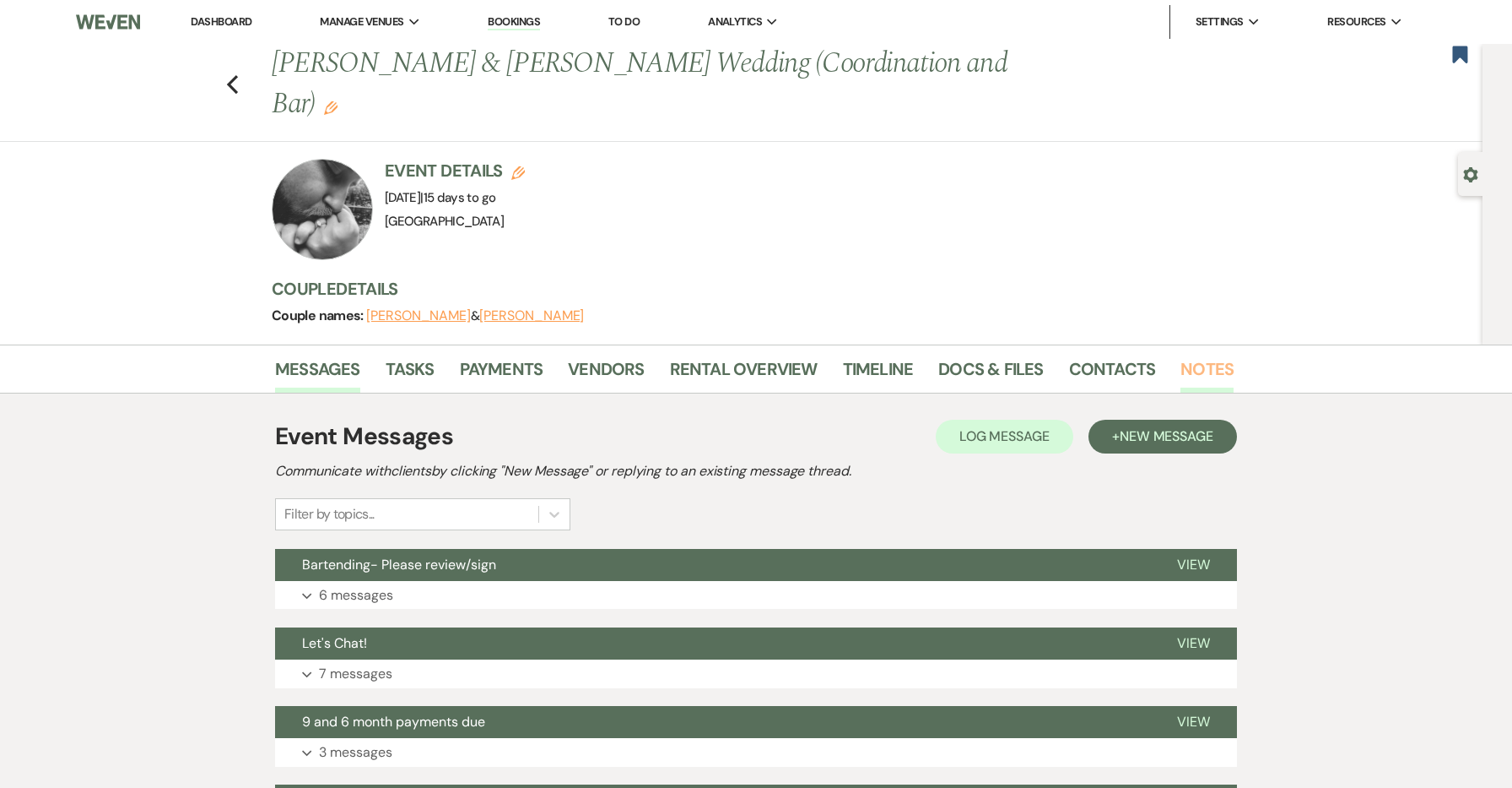
click at [1212, 355] on link "Notes" at bounding box center [1207, 374] width 53 height 37
